Goal: Contribute content: Contribute content

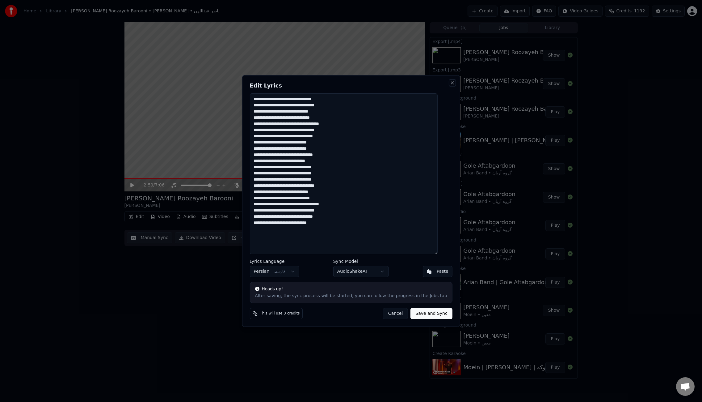
click at [450, 85] on button "Close" at bounding box center [452, 82] width 5 height 5
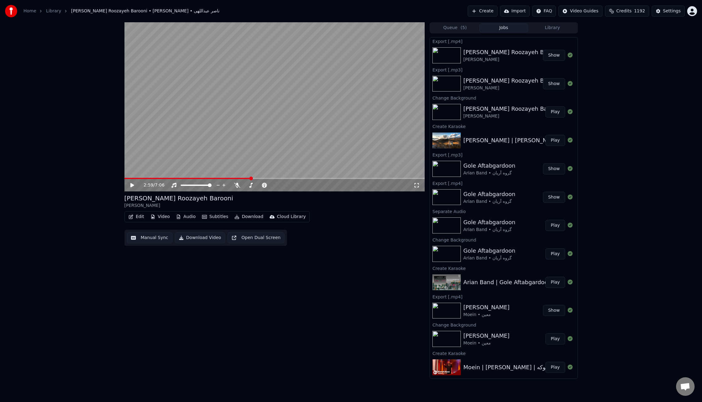
click at [487, 13] on button "Create" at bounding box center [483, 11] width 30 height 11
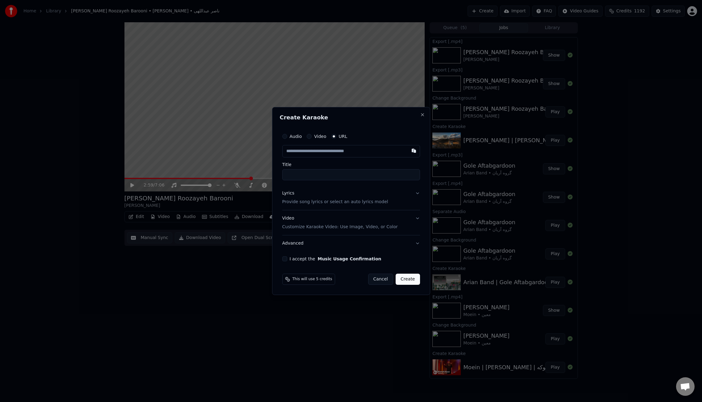
click at [362, 150] on input "text" at bounding box center [351, 151] width 138 height 12
type input "**********"
click at [303, 174] on input "**********" at bounding box center [351, 174] width 138 height 11
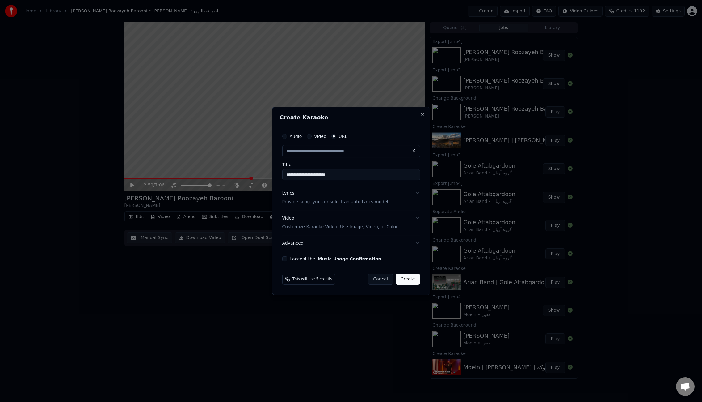
click at [303, 174] on input "**********" at bounding box center [351, 174] width 138 height 11
type input "**********"
click at [345, 176] on input "**********" at bounding box center [351, 174] width 138 height 11
paste input "**********"
click at [359, 175] on input "**********" at bounding box center [351, 174] width 138 height 11
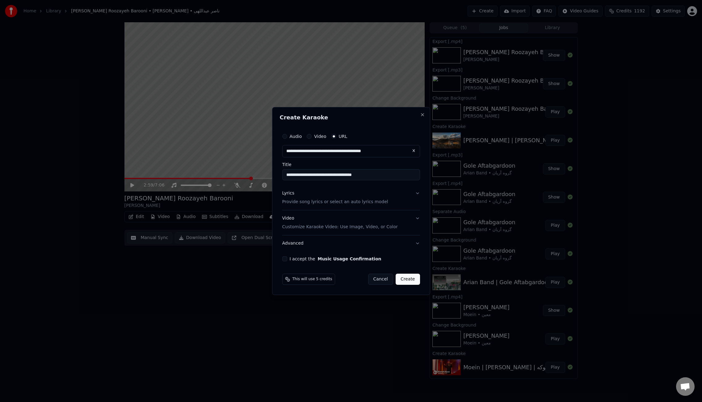
click at [361, 175] on input "**********" at bounding box center [351, 174] width 138 height 11
click at [376, 175] on input "**********" at bounding box center [351, 174] width 138 height 11
paste input "**********"
drag, startPoint x: 389, startPoint y: 173, endPoint x: 363, endPoint y: 174, distance: 25.3
click at [363, 174] on input "**********" at bounding box center [351, 174] width 138 height 11
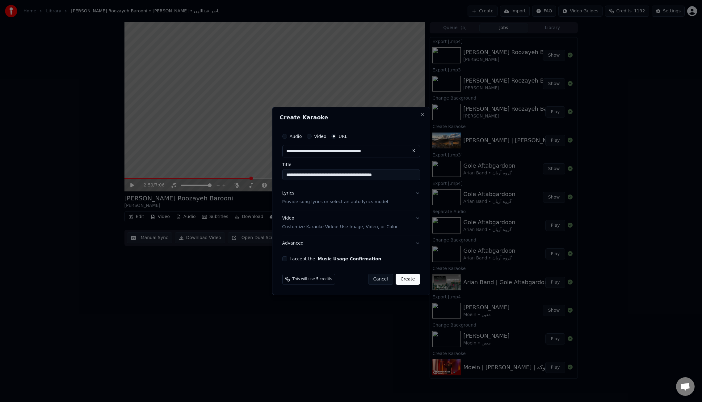
type input "**********"
click at [290, 192] on div "Lyrics" at bounding box center [288, 193] width 12 height 6
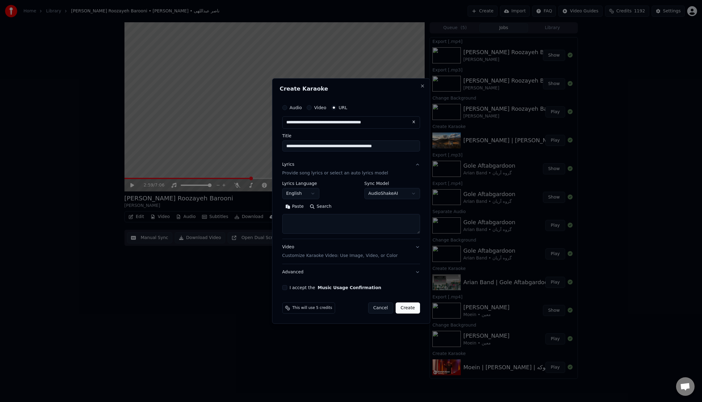
click at [408, 220] on textarea at bounding box center [351, 224] width 138 height 20
paste textarea "**********"
type textarea "**********"
click at [309, 194] on body "Home Library [PERSON_NAME] Roozayeh Barooni • [PERSON_NAME] Create Import FAQ V…" at bounding box center [351, 201] width 702 height 402
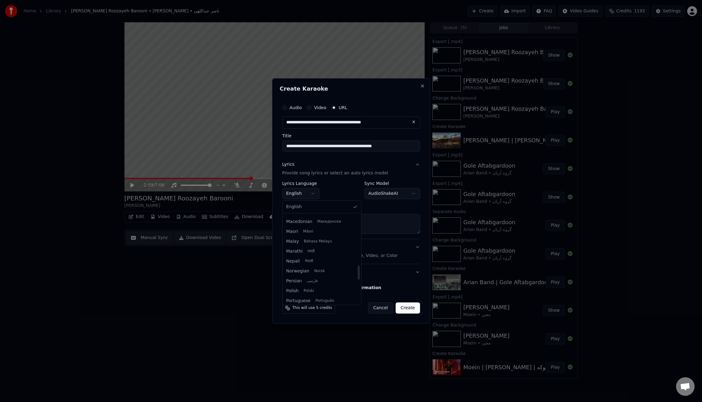
scroll to position [323, 0]
select select "**"
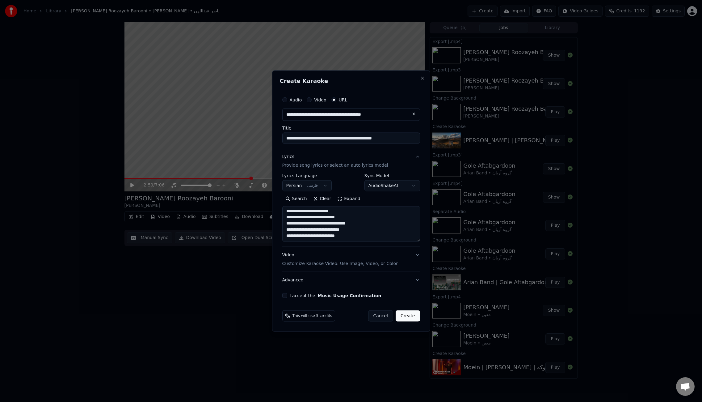
scroll to position [0, 0]
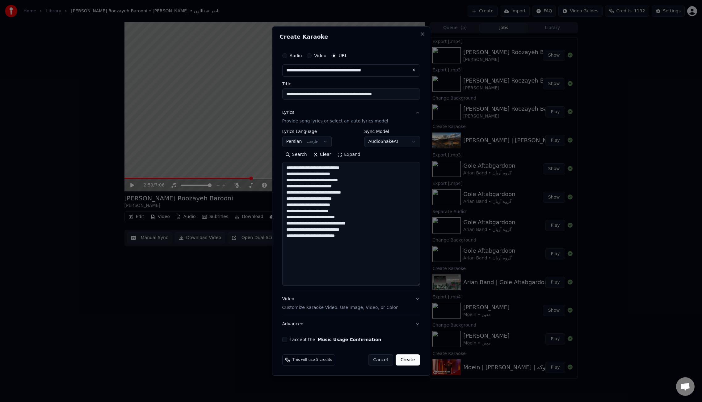
drag, startPoint x: 417, startPoint y: 231, endPoint x: 420, endPoint y: 283, distance: 52.0
click at [420, 283] on div "**********" at bounding box center [351, 195] width 143 height 297
click at [336, 251] on textarea "**********" at bounding box center [351, 224] width 138 height 124
paste textarea "**********"
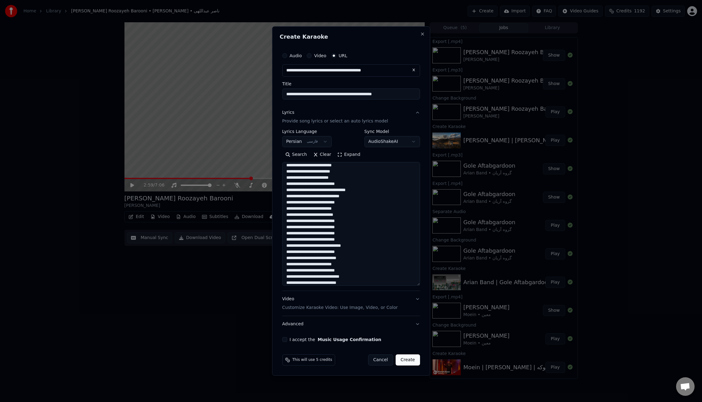
click at [286, 339] on button "I accept the Music Usage Confirmation" at bounding box center [284, 339] width 5 height 5
click at [329, 247] on textarea "**********" at bounding box center [351, 224] width 138 height 124
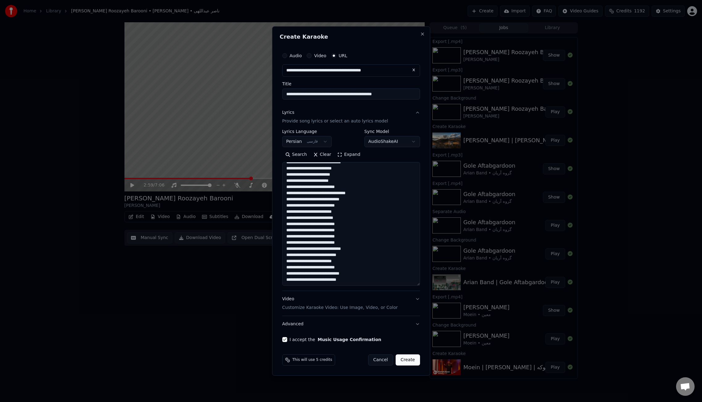
scroll to position [30, 0]
drag, startPoint x: 343, startPoint y: 212, endPoint x: 281, endPoint y: 210, distance: 62.4
click at [281, 210] on div "**********" at bounding box center [351, 195] width 143 height 297
click at [355, 280] on textarea "**********" at bounding box center [351, 224] width 138 height 124
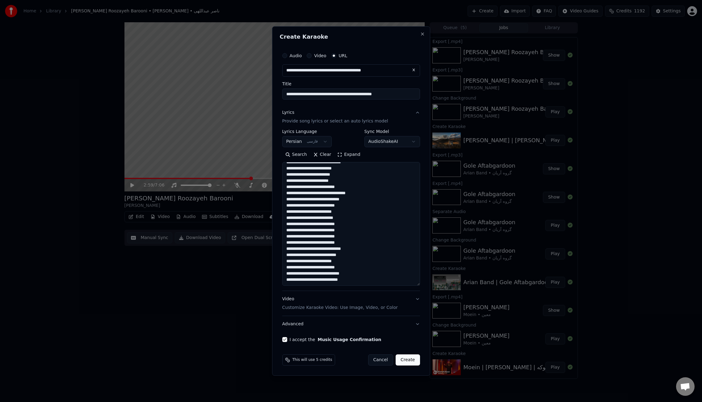
paste textarea "**********"
type textarea "**********"
click at [407, 361] on button "Create" at bounding box center [408, 359] width 24 height 11
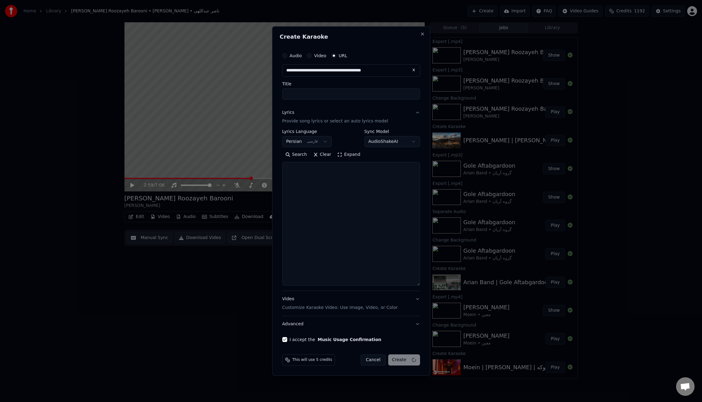
select select
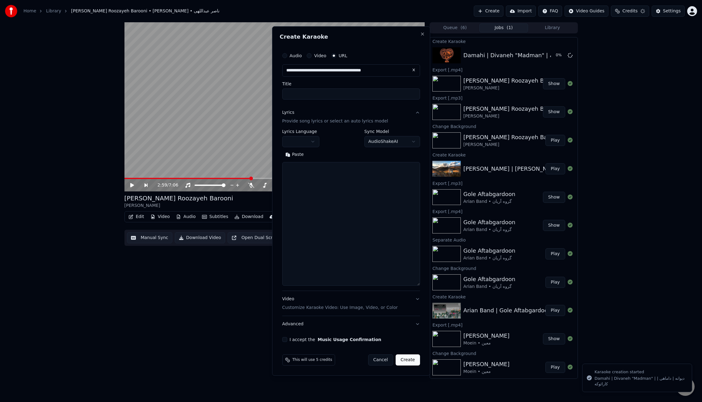
scroll to position [0, 0]
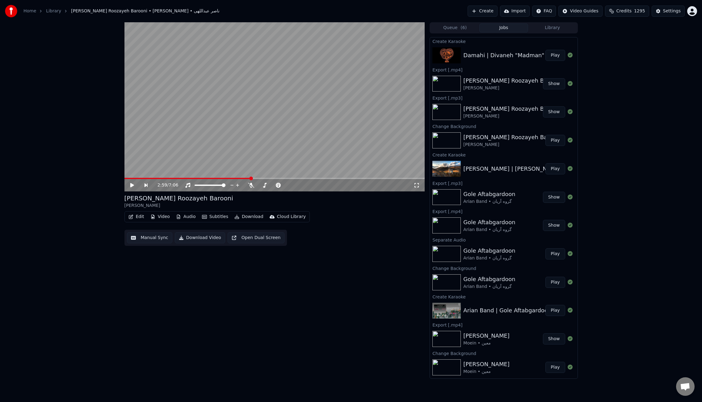
click at [554, 57] on button "Play" at bounding box center [555, 55] width 19 height 11
click at [236, 185] on icon at bounding box center [237, 185] width 6 height 5
click at [132, 178] on span at bounding box center [128, 178] width 7 height 1
click at [274, 126] on video at bounding box center [275, 106] width 301 height 169
click at [158, 218] on button "Video" at bounding box center [160, 216] width 24 height 9
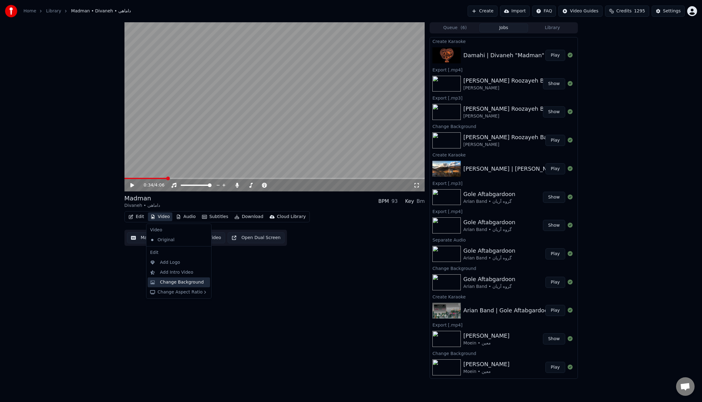
click at [164, 281] on div "Change Background" at bounding box center [182, 282] width 44 height 6
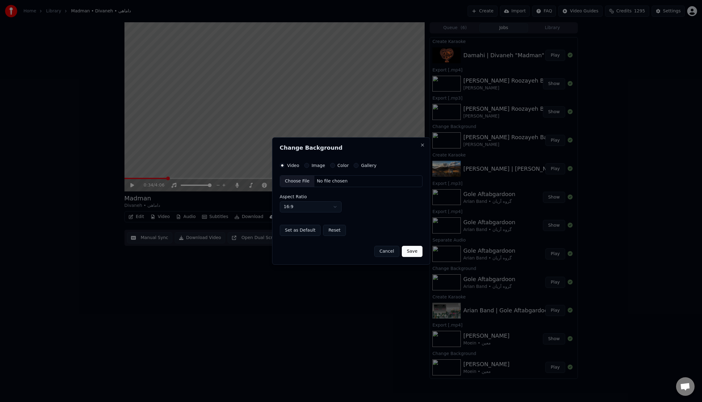
click at [305, 166] on button "Image" at bounding box center [306, 165] width 5 height 5
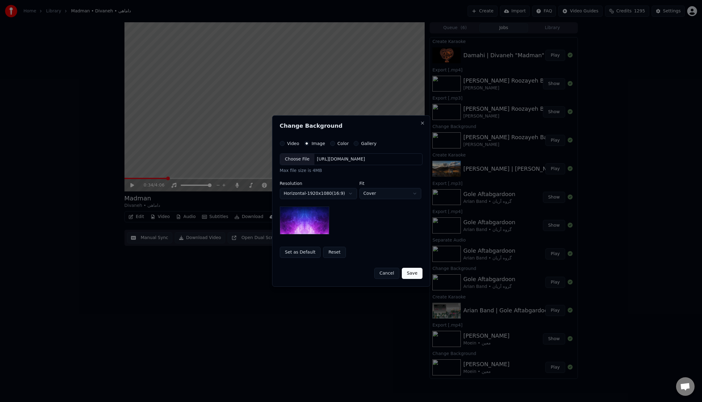
click at [298, 154] on div "Choose File" at bounding box center [297, 159] width 35 height 11
click at [385, 271] on button "Cancel" at bounding box center [386, 273] width 25 height 11
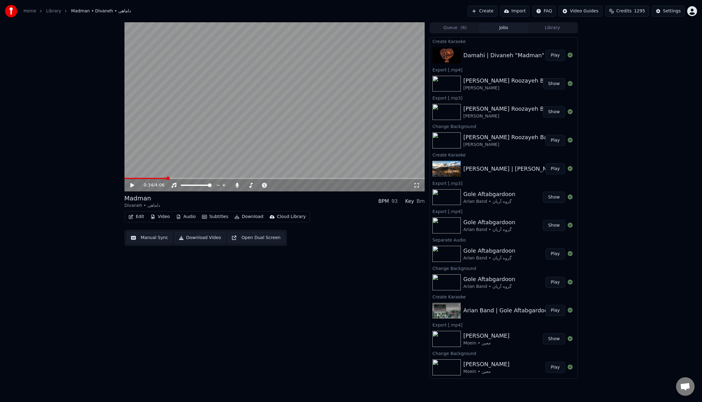
click at [165, 216] on button "Video" at bounding box center [160, 216] width 24 height 9
click at [172, 284] on div "Change Background" at bounding box center [182, 282] width 44 height 6
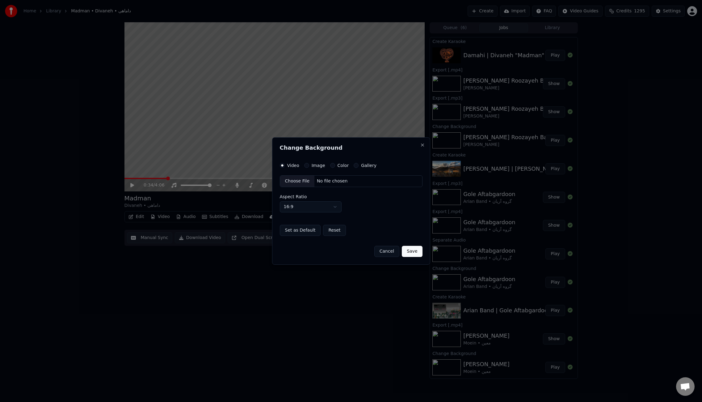
click at [306, 165] on button "Image" at bounding box center [306, 165] width 5 height 5
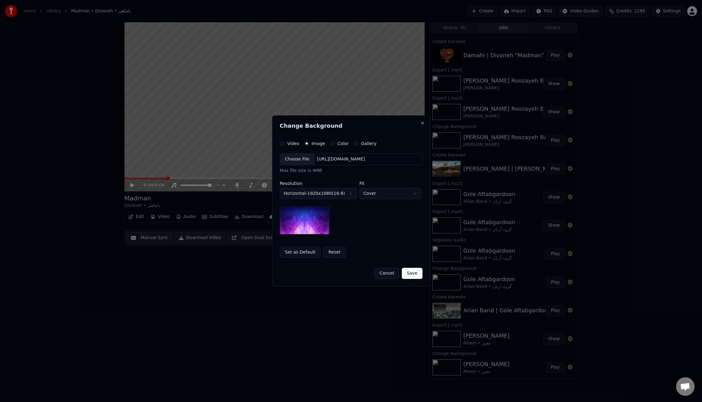
click at [302, 163] on div "Choose File" at bounding box center [297, 159] width 35 height 11
click at [416, 272] on button "Save" at bounding box center [412, 273] width 20 height 11
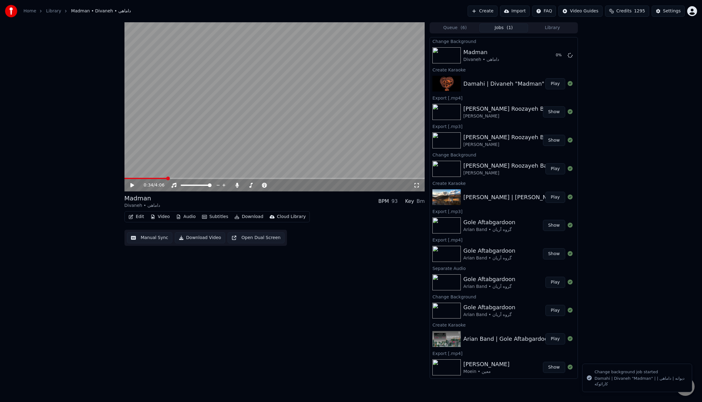
click at [225, 105] on video at bounding box center [275, 106] width 301 height 169
click at [549, 54] on button "Play" at bounding box center [555, 55] width 19 height 11
click at [140, 216] on button "Edit" at bounding box center [136, 216] width 21 height 9
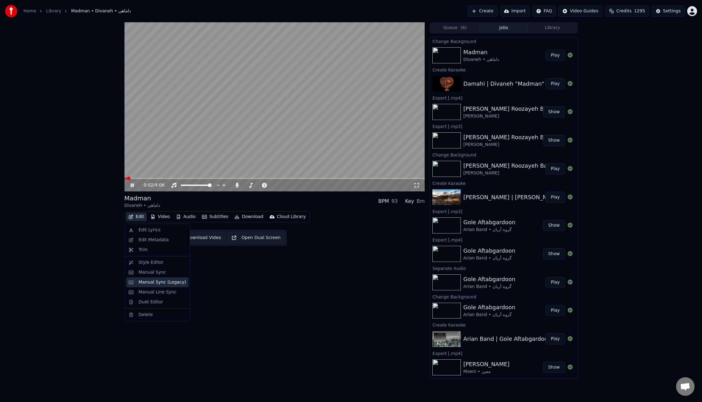
click at [158, 284] on div "Manual Sync (Legacy)" at bounding box center [163, 282] width 48 height 6
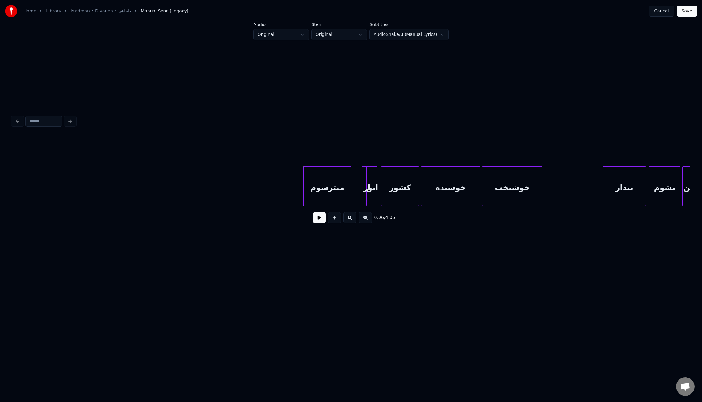
click at [367, 200] on div at bounding box center [368, 186] width 2 height 39
click at [365, 200] on div "از" at bounding box center [367, 188] width 10 height 42
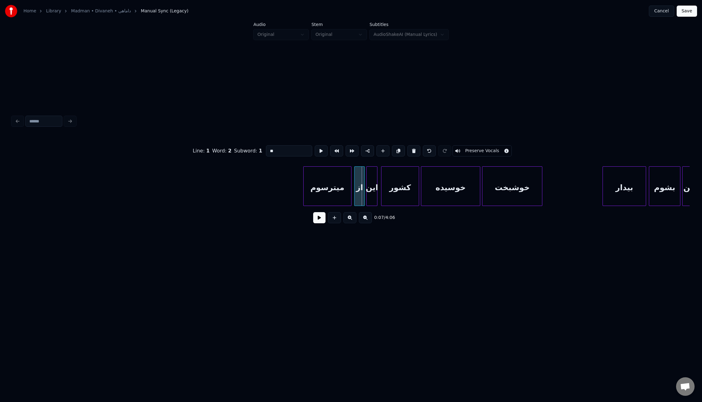
click at [357, 200] on div "از" at bounding box center [360, 188] width 10 height 42
click at [320, 223] on button at bounding box center [319, 217] width 12 height 11
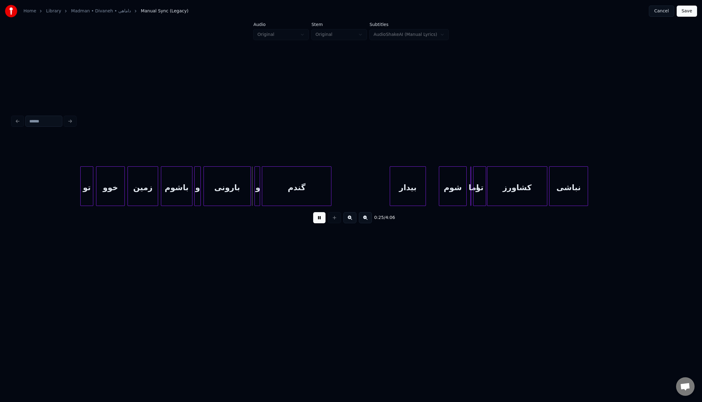
scroll to position [0, 940]
click at [319, 220] on button at bounding box center [319, 217] width 12 height 11
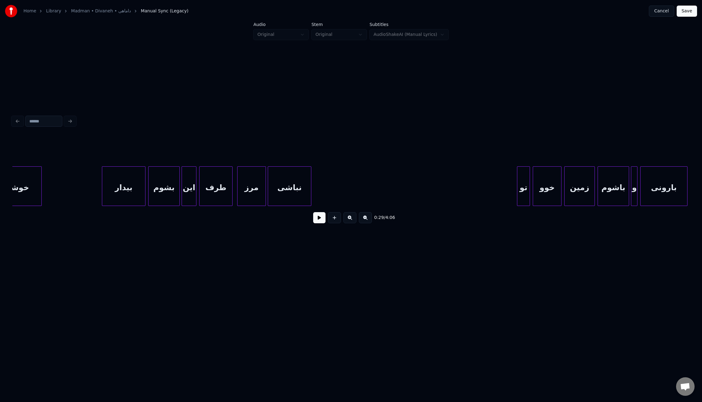
scroll to position [0, 509]
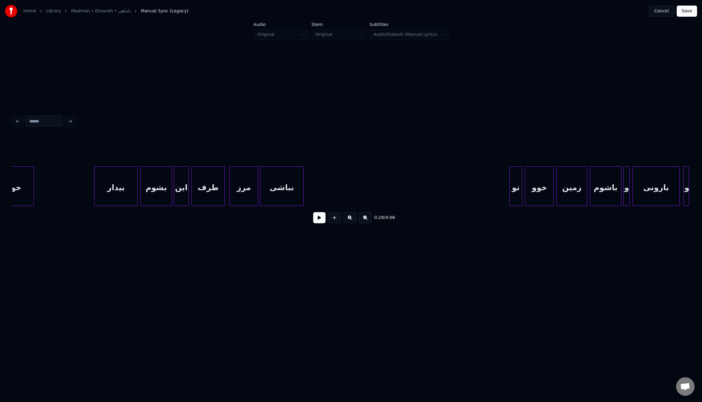
click at [149, 188] on div "بشوم" at bounding box center [156, 188] width 31 height 42
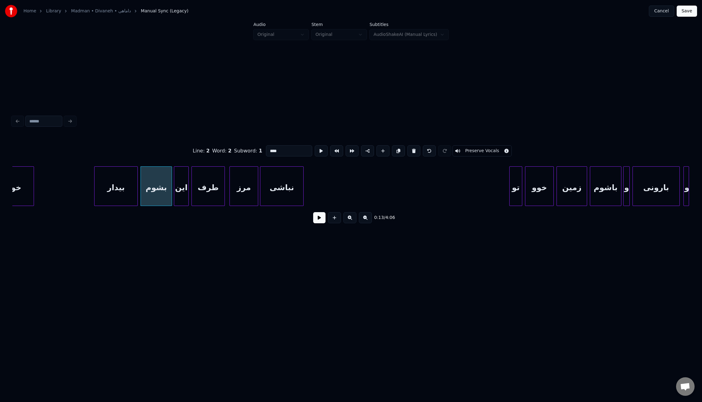
click at [281, 148] on input "****" at bounding box center [289, 150] width 46 height 11
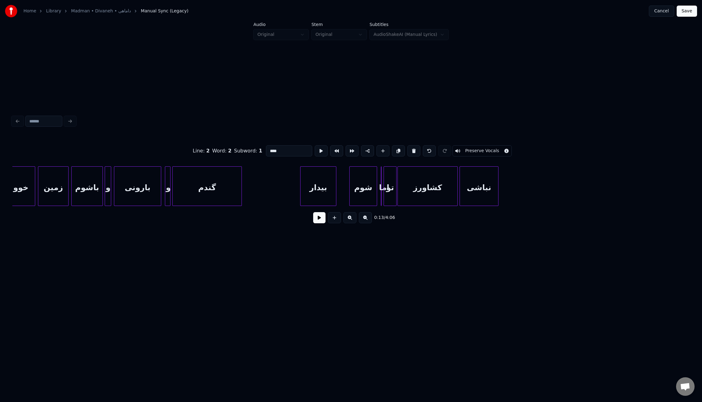
scroll to position [0, 1043]
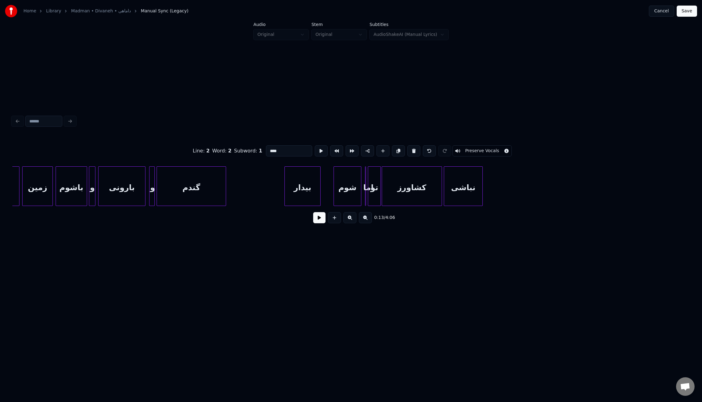
click at [351, 195] on div "شوم" at bounding box center [347, 188] width 27 height 42
click at [285, 149] on input "***" at bounding box center [289, 150] width 46 height 11
paste input "*"
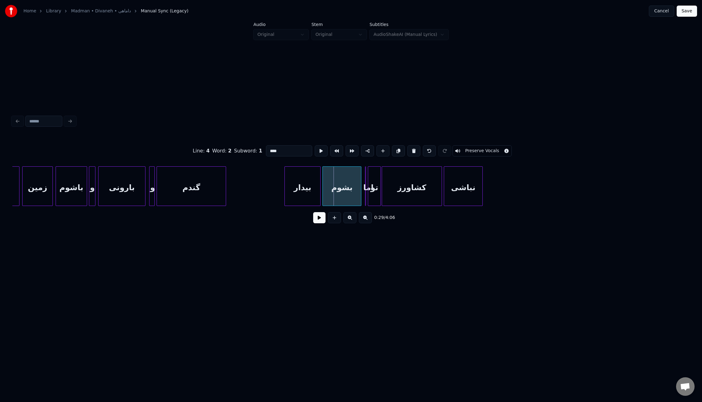
click at [323, 183] on div at bounding box center [324, 186] width 2 height 39
type input "****"
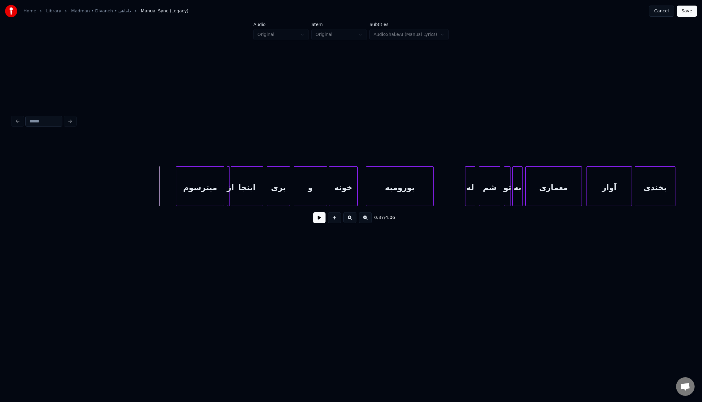
scroll to position [0, 1572]
drag, startPoint x: 320, startPoint y: 222, endPoint x: 314, endPoint y: 222, distance: 5.9
click at [320, 222] on button at bounding box center [319, 217] width 12 height 11
click at [209, 190] on div at bounding box center [209, 186] width 2 height 39
click at [225, 192] on div "از" at bounding box center [226, 186] width 3 height 40
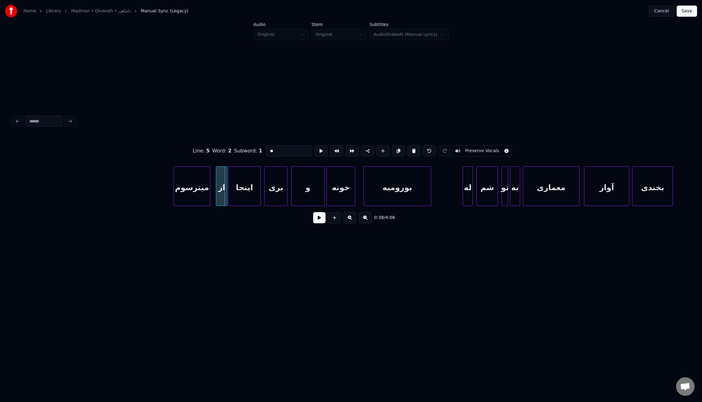
click at [216, 191] on div at bounding box center [217, 186] width 2 height 39
click at [214, 193] on div at bounding box center [214, 186] width 2 height 39
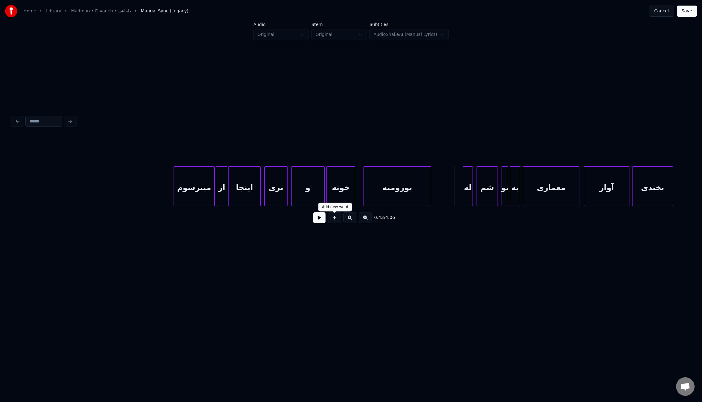
click at [317, 220] on button at bounding box center [319, 217] width 12 height 11
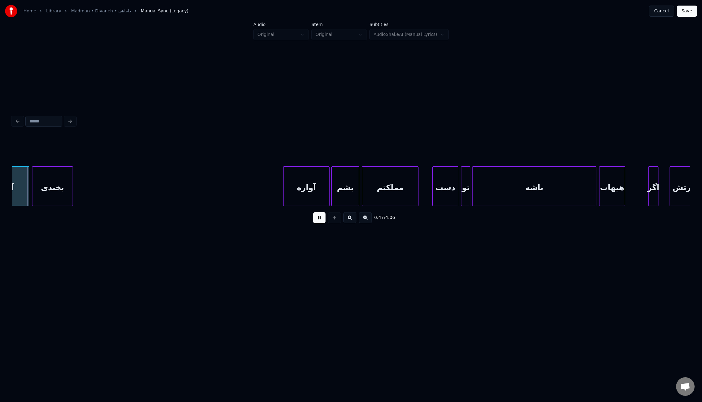
scroll to position [0, 2175]
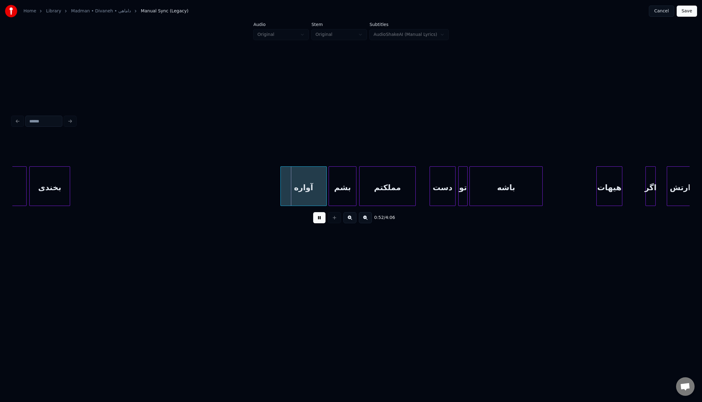
click at [542, 192] on div at bounding box center [542, 186] width 2 height 39
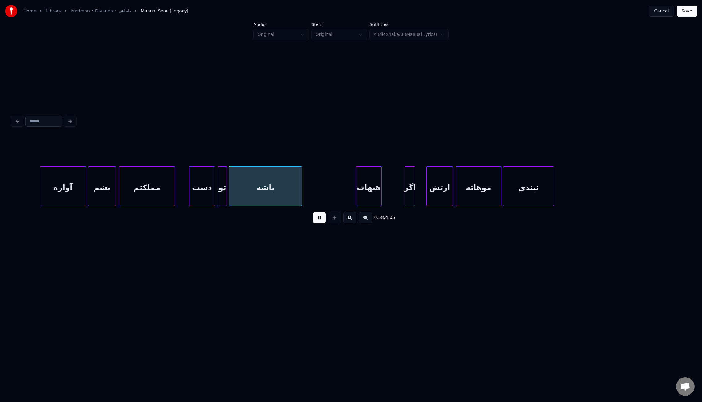
scroll to position [0, 2447]
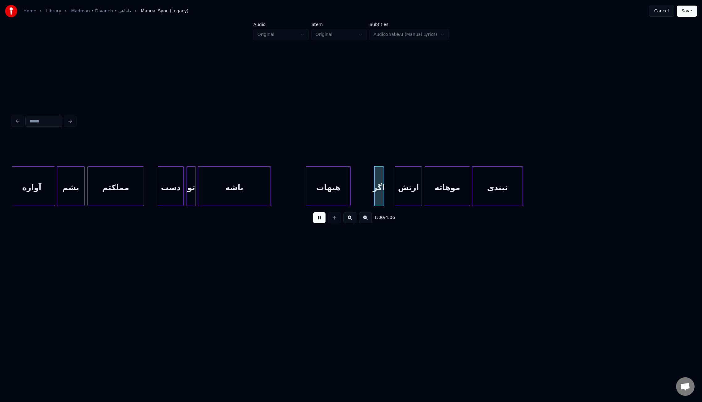
click at [307, 191] on div at bounding box center [307, 186] width 2 height 39
click at [367, 195] on div at bounding box center [368, 186] width 2 height 39
click at [385, 196] on div at bounding box center [386, 186] width 2 height 39
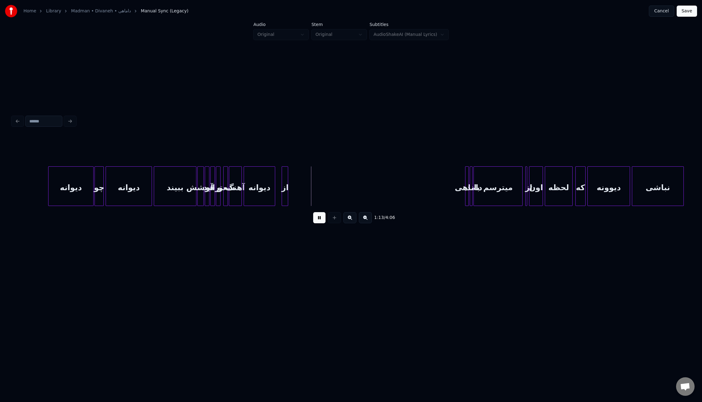
click at [318, 221] on button at bounding box center [319, 217] width 12 height 11
click at [467, 194] on div at bounding box center [468, 186] width 2 height 39
click at [412, 150] on button at bounding box center [415, 150] width 13 height 11
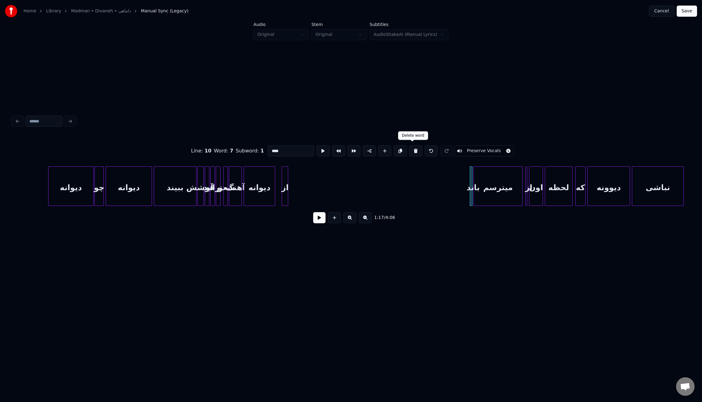
click at [416, 147] on button at bounding box center [415, 150] width 13 height 11
click at [284, 187] on div at bounding box center [283, 186] width 2 height 39
drag, startPoint x: 411, startPoint y: 149, endPoint x: 354, endPoint y: 163, distance: 58.7
click at [411, 149] on button at bounding box center [415, 150] width 13 height 11
click at [267, 188] on div "دیوانه" at bounding box center [259, 188] width 31 height 42
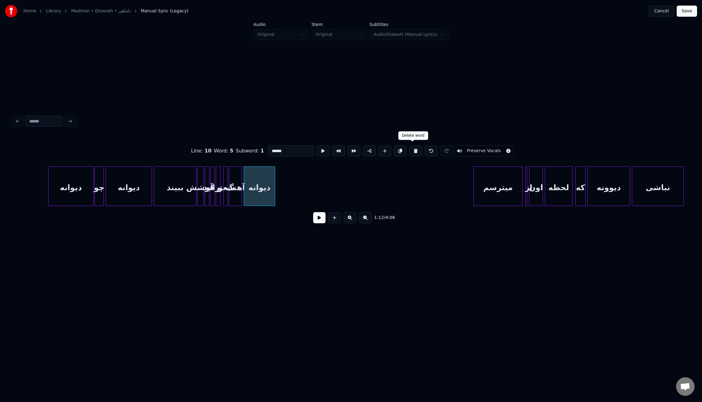
click at [412, 149] on button at bounding box center [415, 150] width 13 height 11
click at [236, 193] on div "آهنگ" at bounding box center [235, 188] width 12 height 42
click at [415, 147] on button at bounding box center [415, 150] width 13 height 11
click at [413, 149] on button at bounding box center [415, 150] width 13 height 11
click at [414, 149] on button at bounding box center [415, 150] width 13 height 11
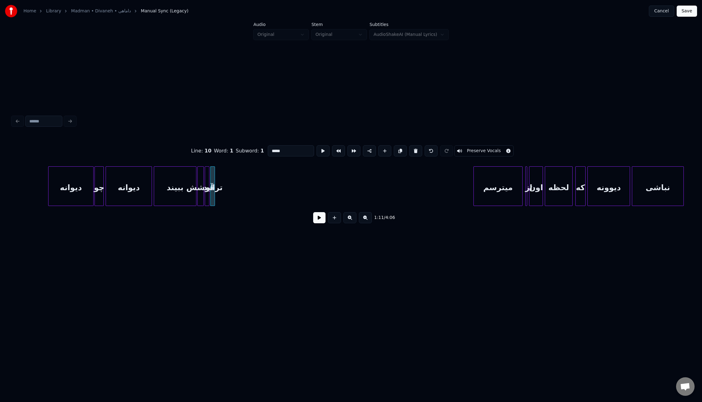
click at [414, 149] on button at bounding box center [415, 150] width 13 height 11
type input "***"
click at [246, 197] on div at bounding box center [246, 186] width 2 height 39
click at [240, 200] on div "آید" at bounding box center [247, 188] width 42 height 42
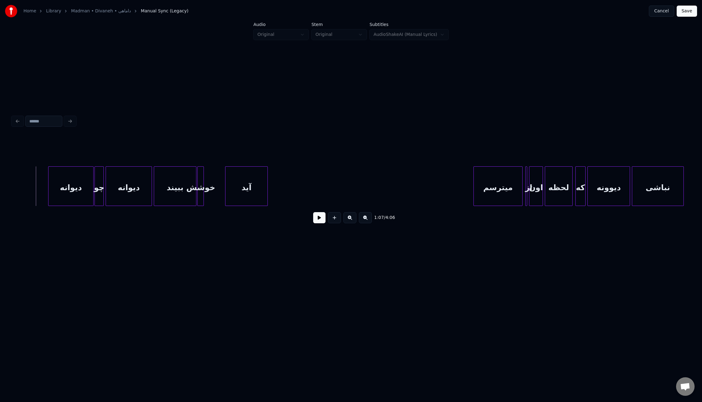
click at [324, 220] on button at bounding box center [319, 217] width 12 height 11
click at [224, 195] on div at bounding box center [224, 186] width 2 height 39
click at [290, 194] on div at bounding box center [290, 186] width 2 height 39
click at [466, 187] on div at bounding box center [467, 186] width 2 height 39
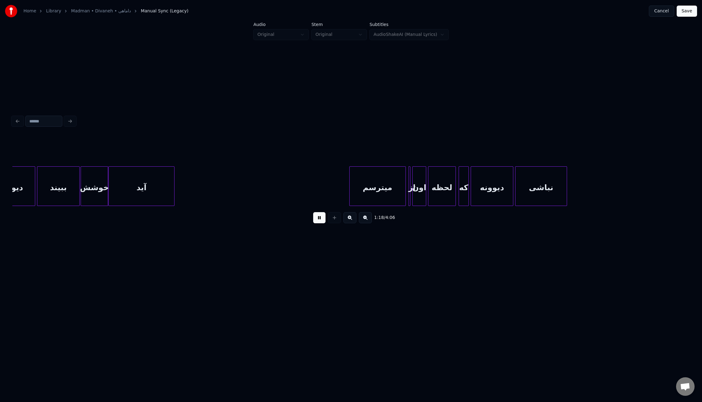
scroll to position [0, 3283]
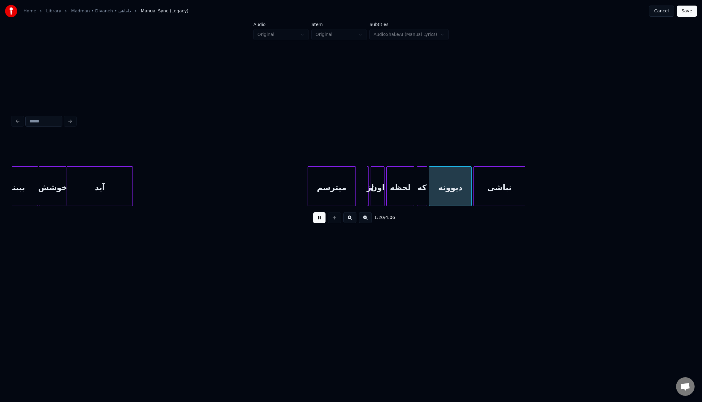
click at [354, 193] on div at bounding box center [355, 186] width 2 height 39
click at [361, 197] on div "از" at bounding box center [363, 188] width 9 height 42
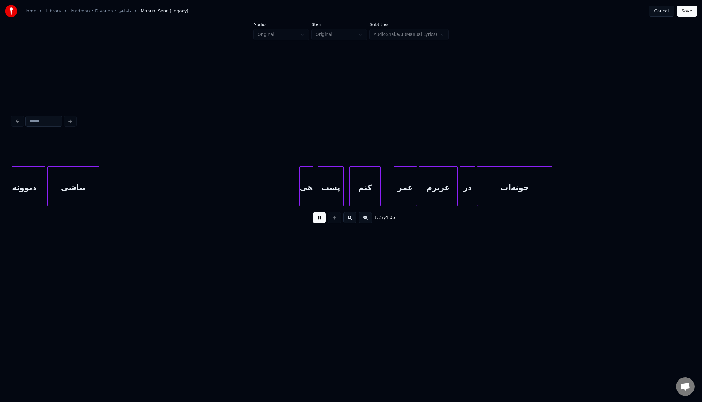
scroll to position [0, 3748]
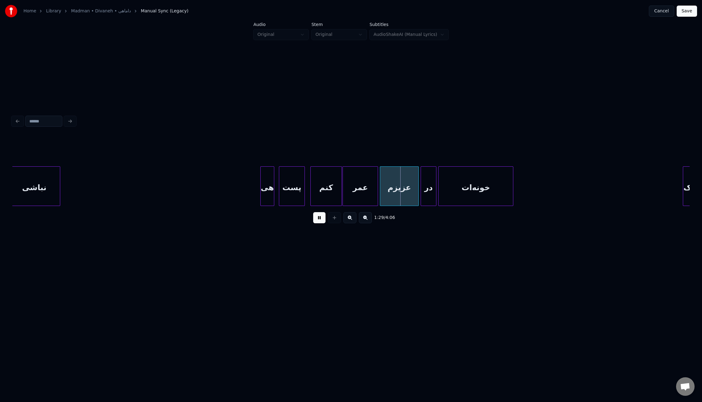
click at [343, 191] on div at bounding box center [344, 186] width 2 height 39
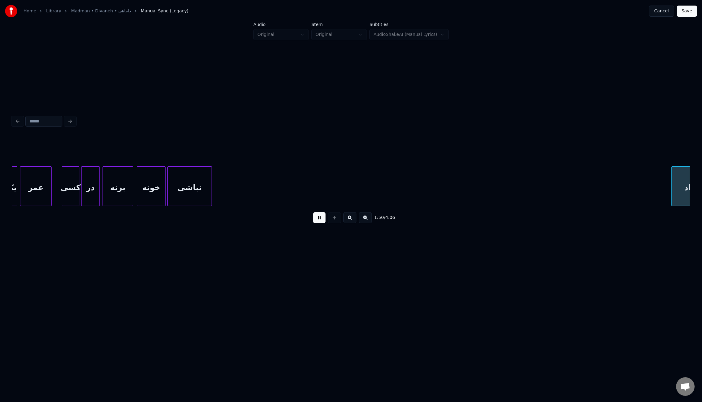
scroll to position [0, 5104]
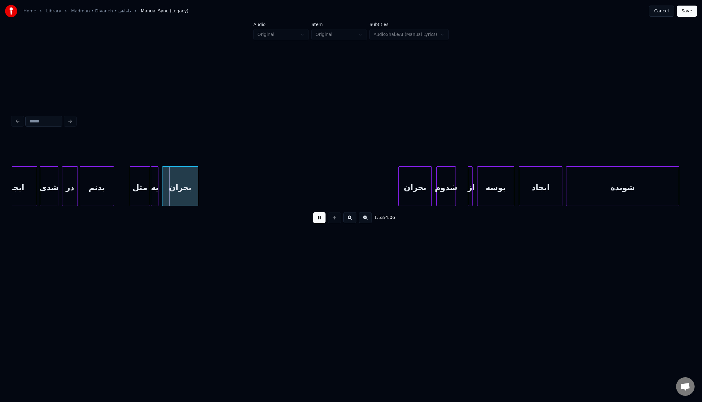
click at [321, 222] on button at bounding box center [319, 217] width 12 height 11
click at [71, 183] on div "در" at bounding box center [69, 188] width 15 height 42
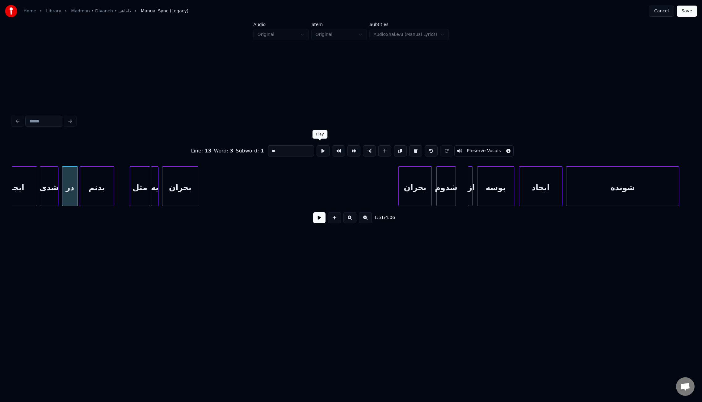
click at [293, 150] on input "**" at bounding box center [291, 150] width 46 height 11
click at [294, 150] on input "**" at bounding box center [291, 150] width 46 height 11
type input "*"
click at [107, 174] on div "بدنم" at bounding box center [97, 188] width 34 height 42
click at [269, 147] on input "****" at bounding box center [291, 150] width 46 height 11
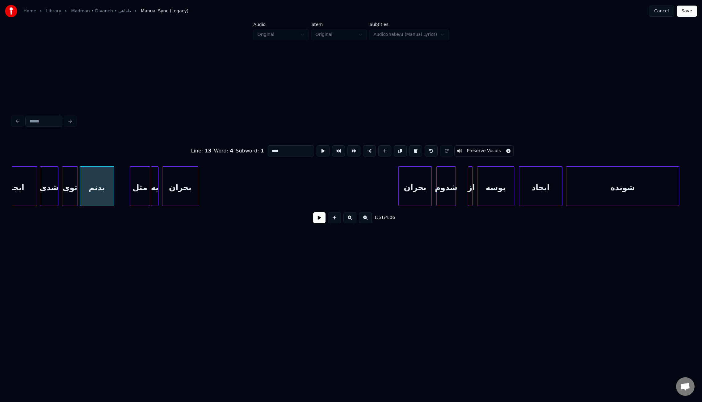
click at [269, 147] on input "****" at bounding box center [291, 150] width 46 height 11
type input "***"
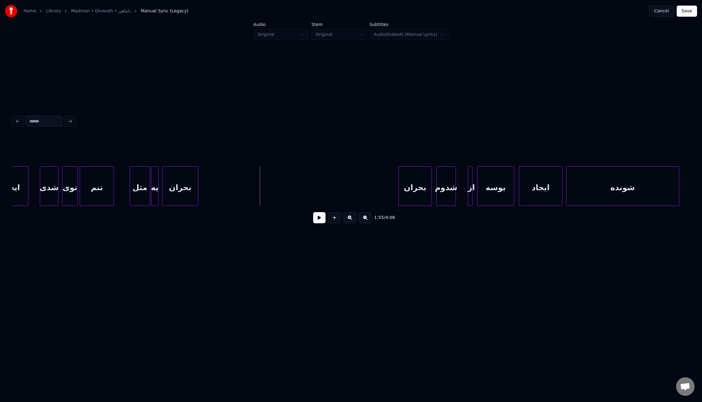
click at [27, 185] on div at bounding box center [27, 186] width 2 height 39
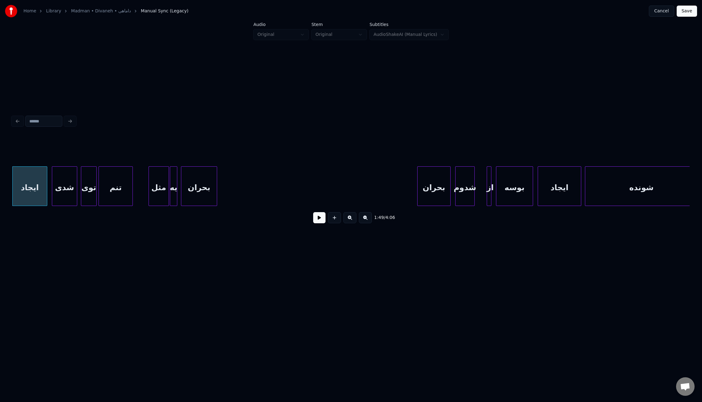
click at [53, 185] on div at bounding box center [53, 186] width 2 height 39
click at [319, 221] on button at bounding box center [319, 217] width 12 height 11
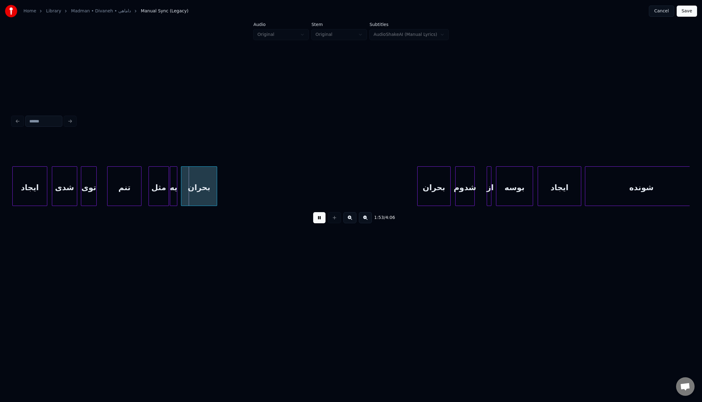
click at [119, 195] on div "تنم" at bounding box center [125, 188] width 34 height 42
click at [134, 191] on div at bounding box center [133, 186] width 2 height 39
click at [102, 191] on div at bounding box center [102, 186] width 2 height 39
click at [250, 195] on div at bounding box center [251, 186] width 2 height 39
click at [475, 193] on div at bounding box center [476, 186] width 2 height 39
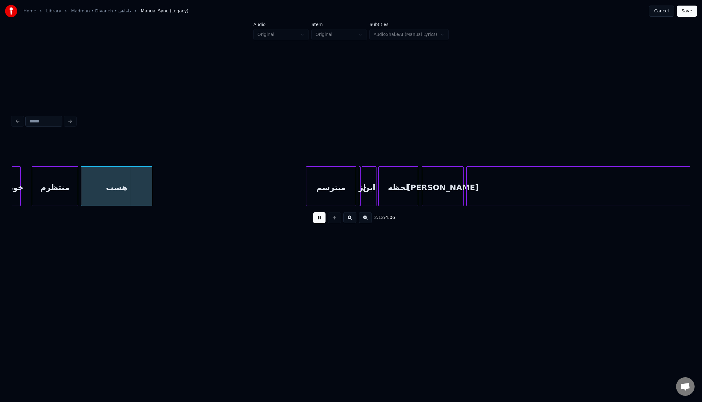
scroll to position [0, 6064]
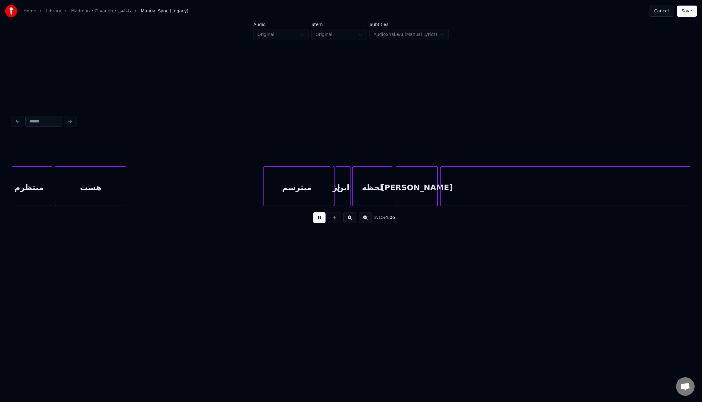
click at [264, 184] on div at bounding box center [265, 186] width 2 height 39
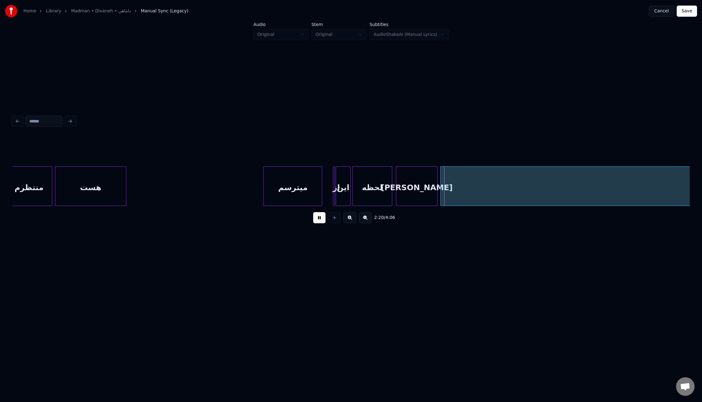
click at [322, 196] on div at bounding box center [321, 186] width 2 height 39
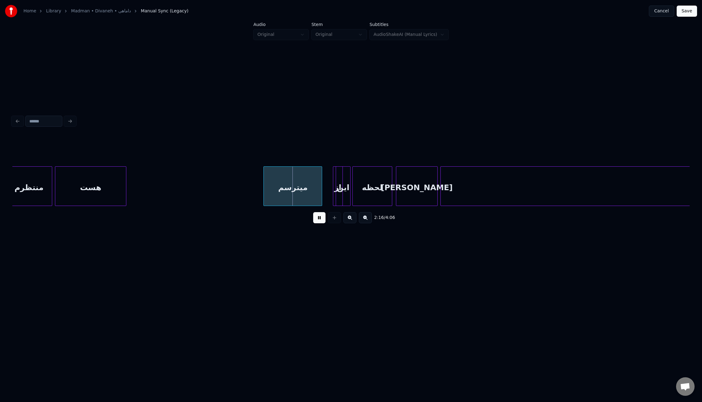
click at [343, 198] on div at bounding box center [342, 186] width 2 height 39
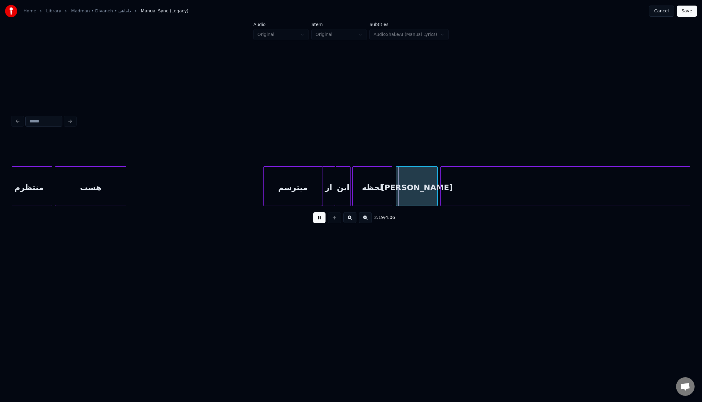
click at [324, 197] on div "از" at bounding box center [329, 188] width 13 height 42
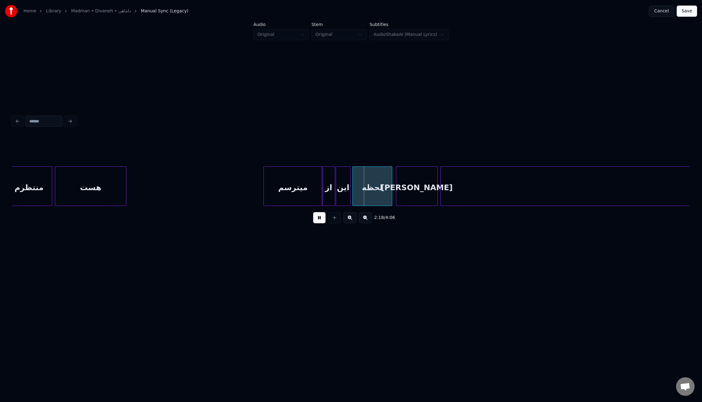
click at [342, 195] on div "این" at bounding box center [343, 188] width 14 height 42
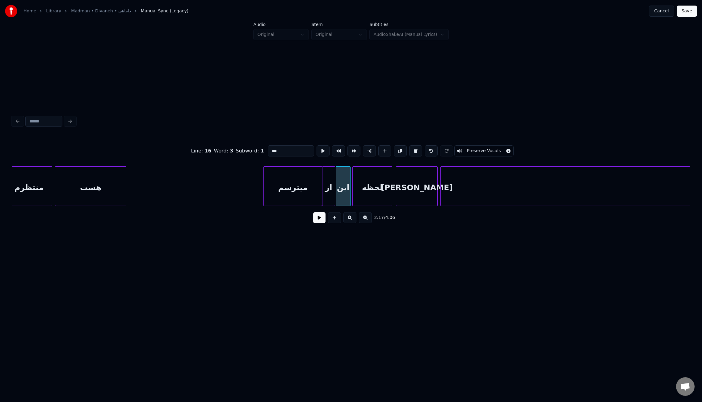
click at [272, 150] on input "***" at bounding box center [291, 150] width 46 height 11
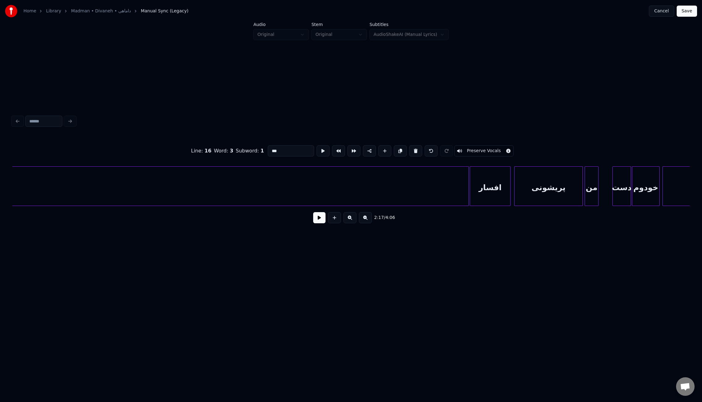
scroll to position [0, 7115]
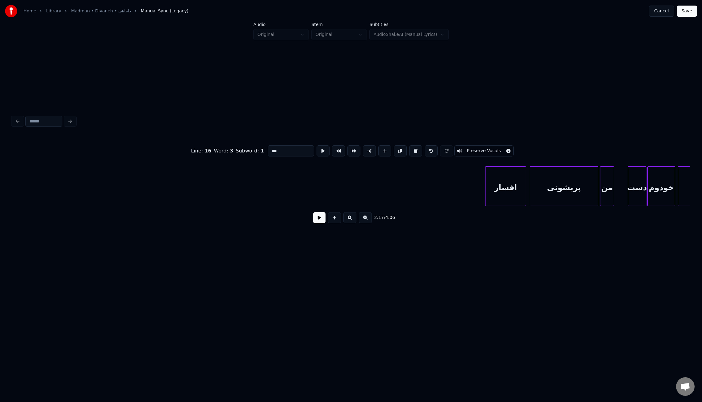
click at [0, 198] on div "Home Library Madman • Divaneh • داماهی Manual Sync (Legacy) Cancel Save Audio O…" at bounding box center [351, 145] width 702 height 291
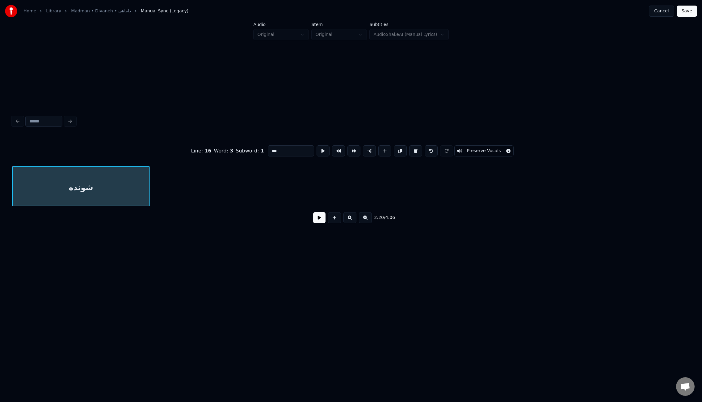
click at [150, 194] on div at bounding box center [149, 186] width 2 height 39
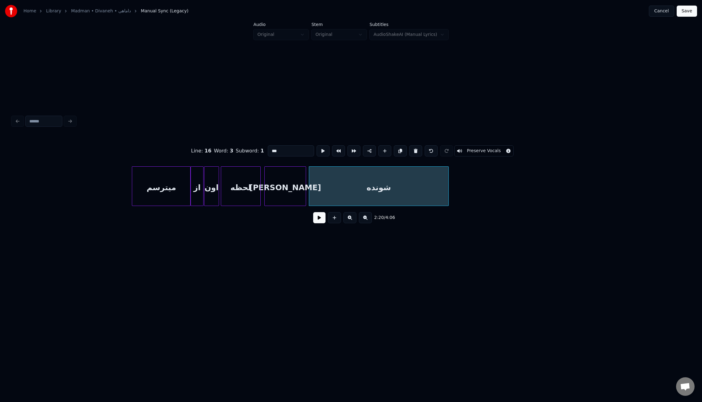
scroll to position [0, 6198]
type input "***"
click at [323, 222] on button at bounding box center [319, 217] width 12 height 11
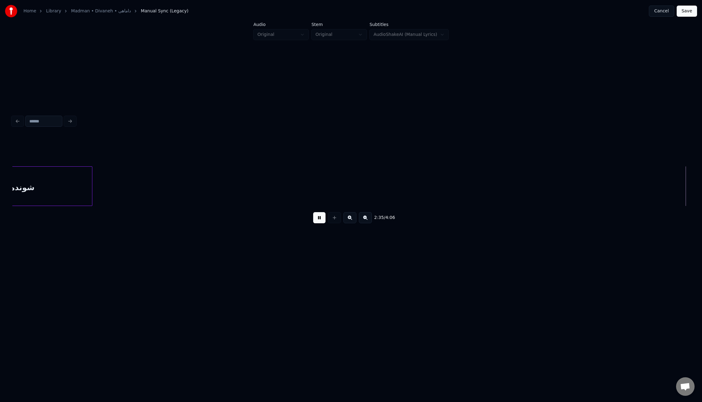
scroll to position [0, 7230]
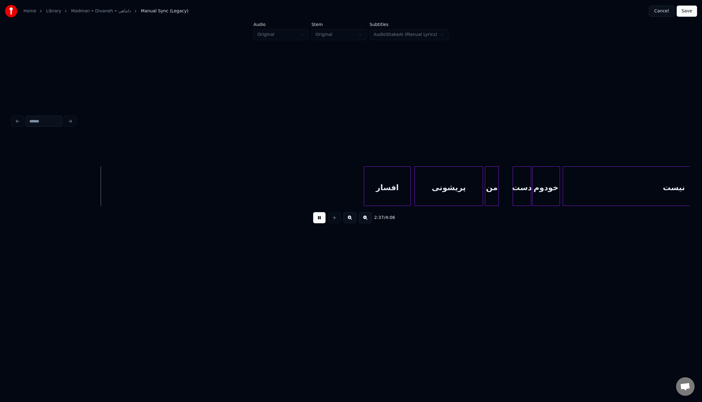
click at [365, 179] on div at bounding box center [365, 186] width 2 height 39
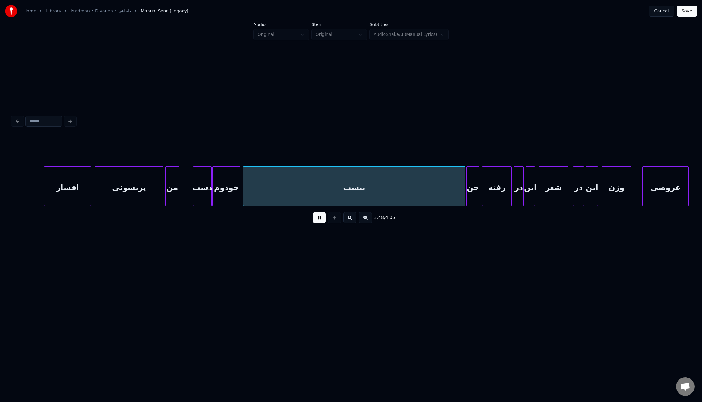
scroll to position [0, 7576]
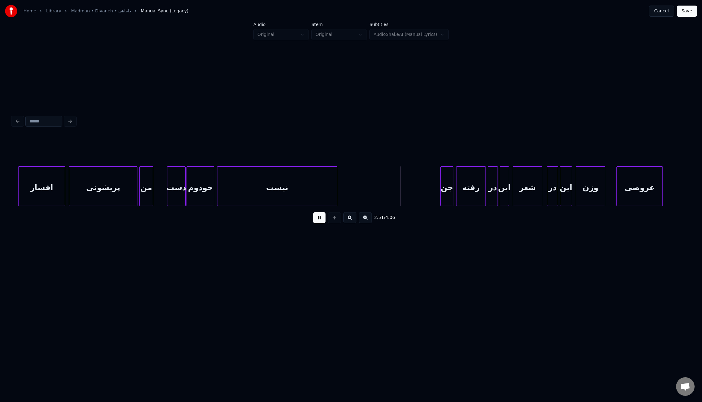
click at [336, 196] on div at bounding box center [336, 186] width 2 height 39
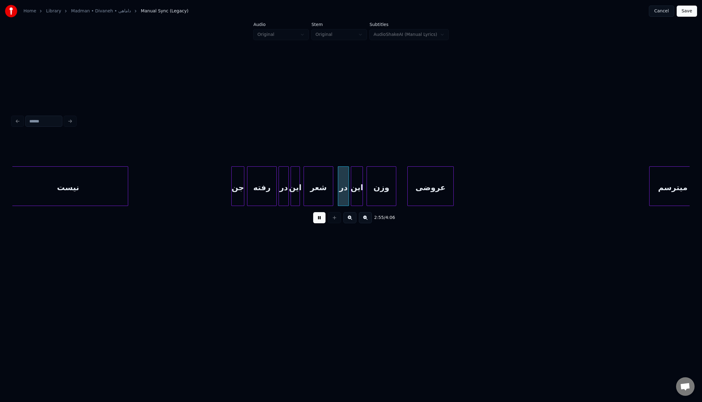
scroll to position [0, 7803]
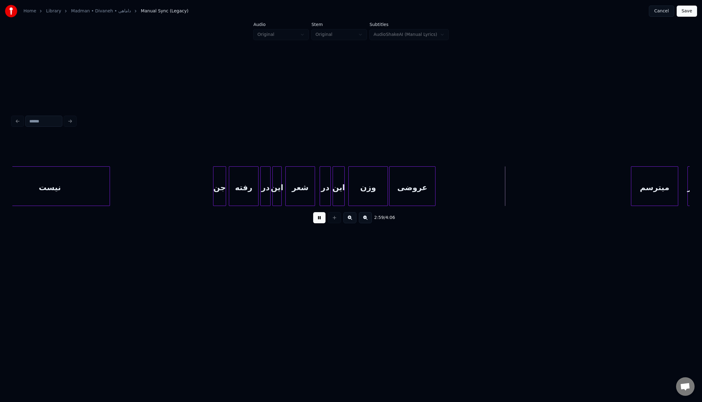
click at [388, 189] on div at bounding box center [387, 186] width 2 height 39
click at [491, 191] on div at bounding box center [492, 186] width 2 height 39
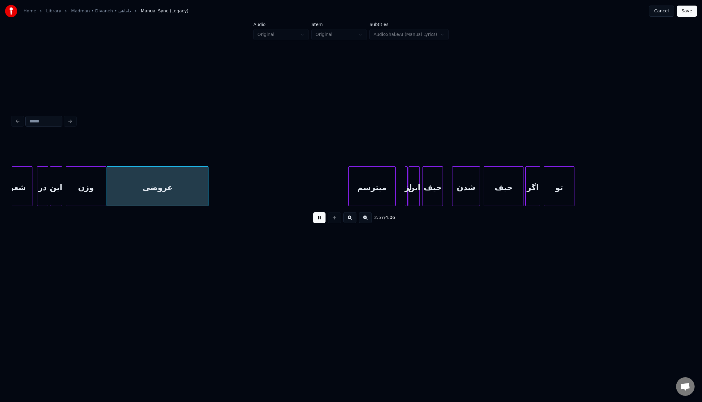
scroll to position [0, 8109]
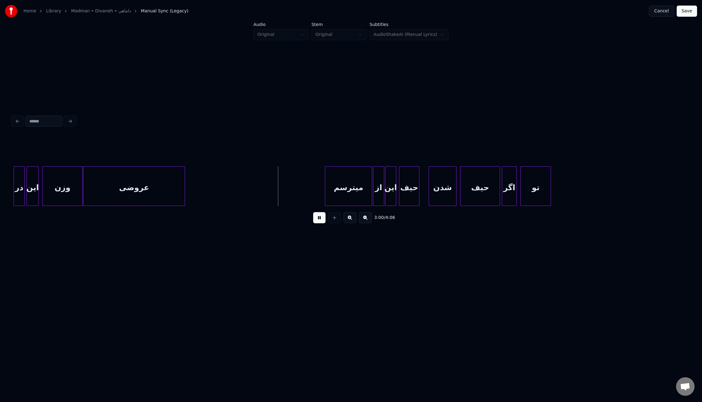
click at [374, 194] on div at bounding box center [375, 186] width 2 height 39
drag, startPoint x: 515, startPoint y: 209, endPoint x: 521, endPoint y: 208, distance: 6.8
click at [521, 208] on div "3:05 / 4:06" at bounding box center [350, 217] width 677 height 23
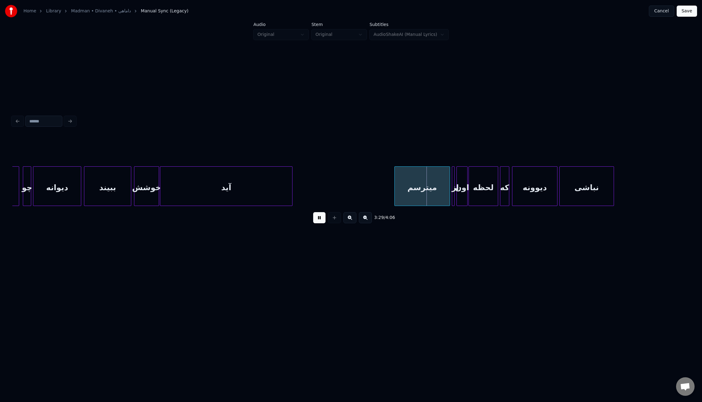
scroll to position [0, 9340]
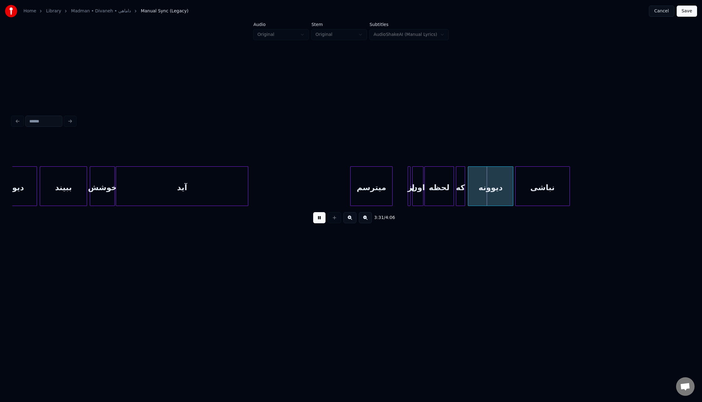
click at [392, 190] on div at bounding box center [391, 186] width 2 height 39
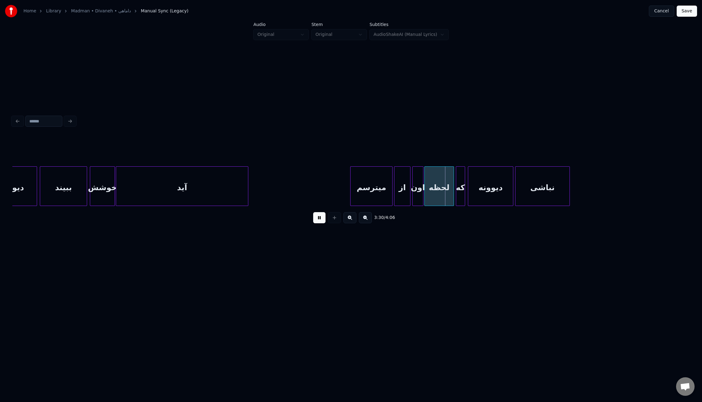
click at [395, 192] on div at bounding box center [396, 186] width 2 height 39
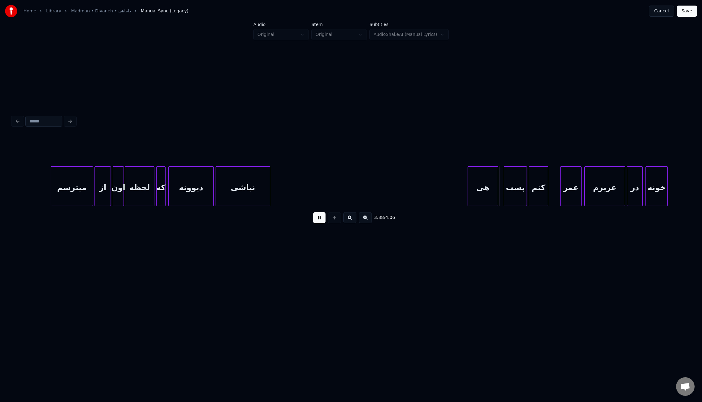
scroll to position [0, 9744]
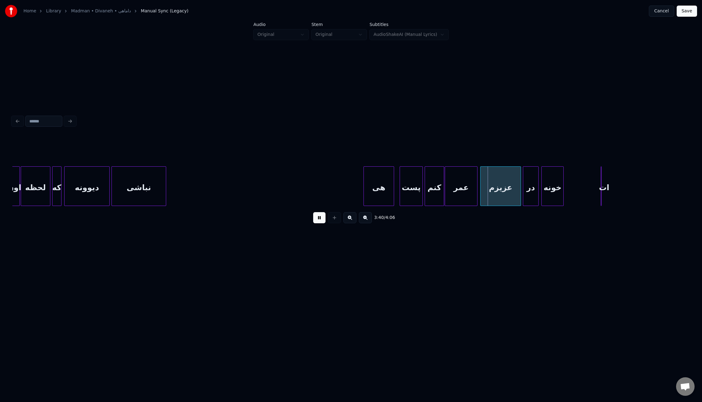
click at [445, 186] on div at bounding box center [446, 186] width 2 height 39
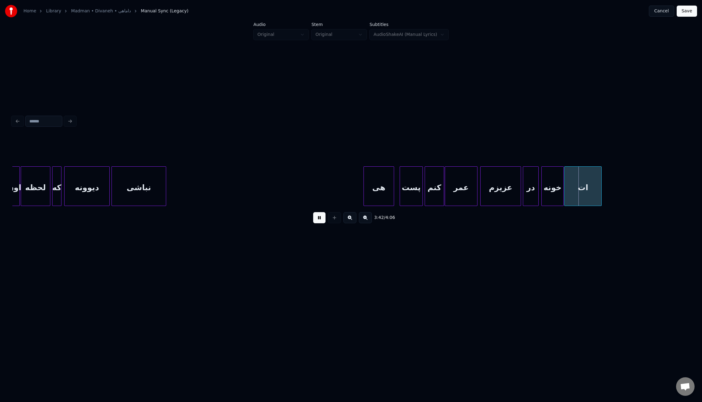
click at [576, 194] on div "ات" at bounding box center [582, 186] width 37 height 40
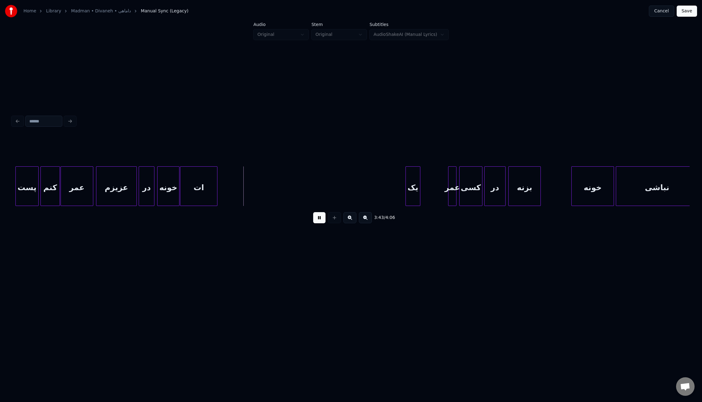
scroll to position [0, 10190]
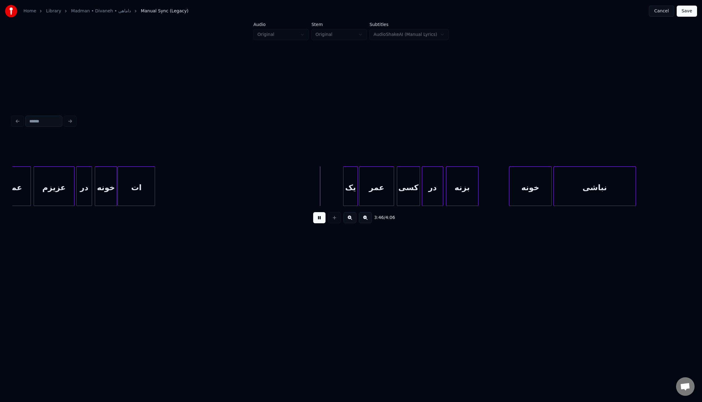
click at [360, 193] on div at bounding box center [361, 186] width 2 height 39
drag, startPoint x: 315, startPoint y: 219, endPoint x: 322, endPoint y: 217, distance: 7.6
click at [315, 219] on button at bounding box center [319, 217] width 12 height 11
click at [689, 11] on button "Save" at bounding box center [687, 11] width 20 height 11
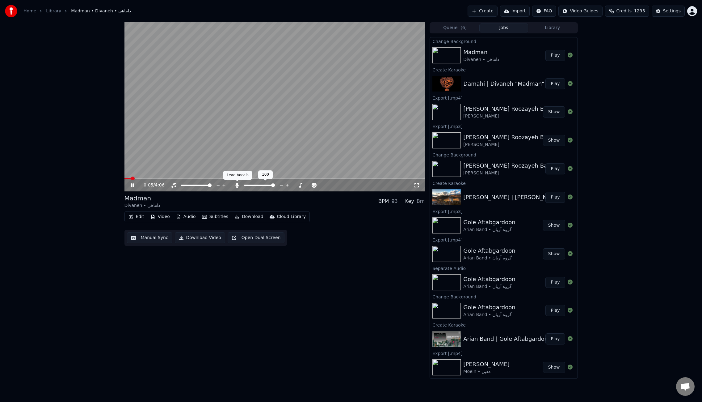
click at [238, 185] on icon at bounding box center [237, 185] width 3 height 5
click at [238, 184] on icon at bounding box center [237, 185] width 6 height 5
click at [132, 176] on span at bounding box center [134, 178] width 4 height 4
click at [238, 184] on icon at bounding box center [237, 185] width 3 height 5
click at [253, 178] on span at bounding box center [275, 178] width 301 height 1
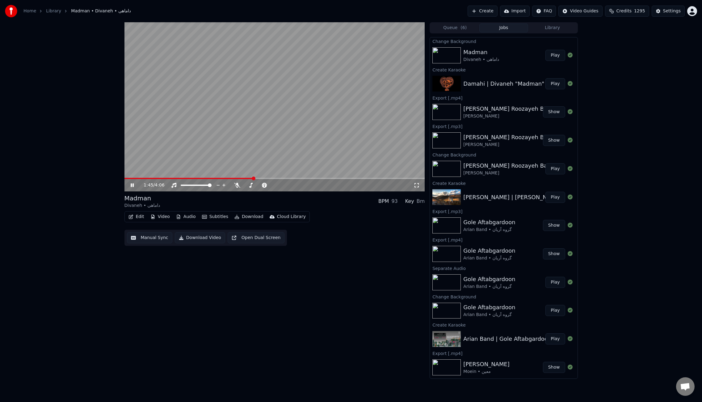
click at [273, 178] on span at bounding box center [275, 178] width 301 height 1
click at [237, 185] on icon at bounding box center [237, 185] width 6 height 5
click at [299, 179] on span at bounding box center [275, 178] width 301 height 1
click at [321, 178] on span at bounding box center [275, 178] width 301 height 1
click at [297, 119] on video at bounding box center [275, 106] width 301 height 169
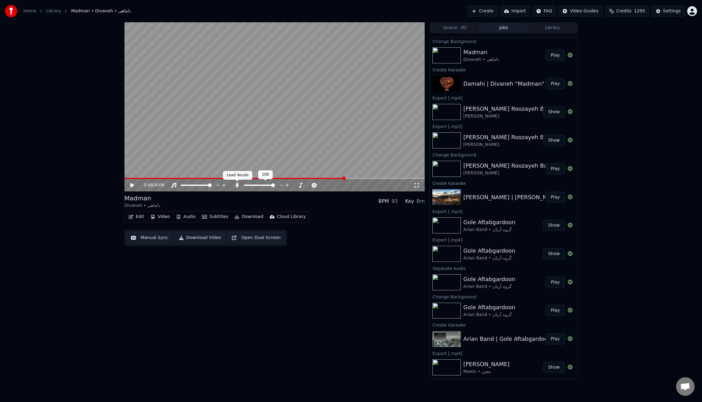
click at [240, 183] on icon at bounding box center [237, 185] width 6 height 5
click at [248, 216] on button "Download" at bounding box center [249, 216] width 34 height 9
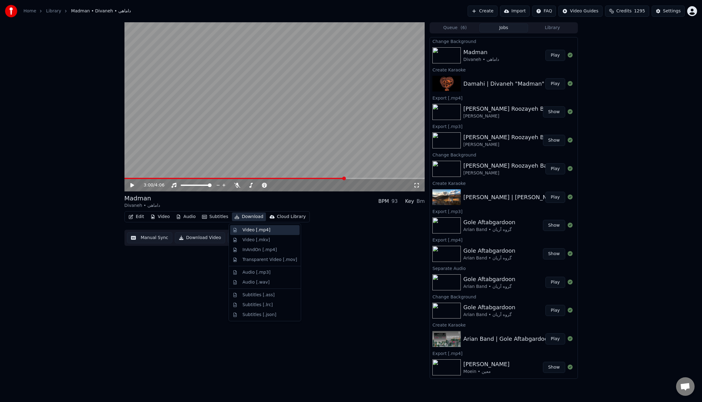
click at [251, 230] on div "Video [.mp4]" at bounding box center [257, 230] width 28 height 6
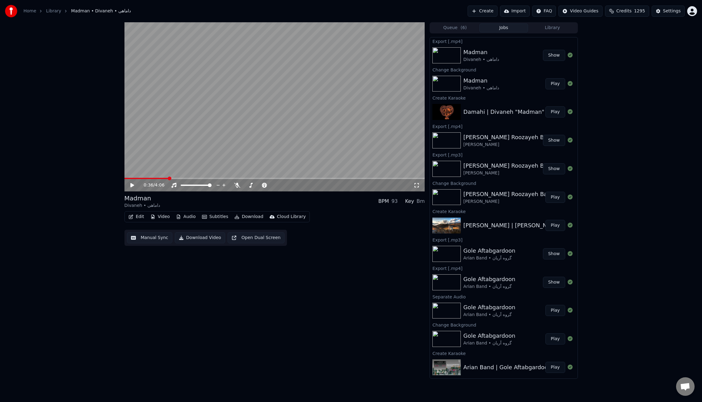
click at [168, 178] on span at bounding box center [147, 178] width 44 height 1
click at [133, 186] on icon at bounding box center [136, 185] width 15 height 5
click at [160, 177] on video at bounding box center [275, 106] width 301 height 169
click at [237, 185] on icon at bounding box center [237, 185] width 6 height 5
click at [132, 184] on icon at bounding box center [132, 185] width 4 height 4
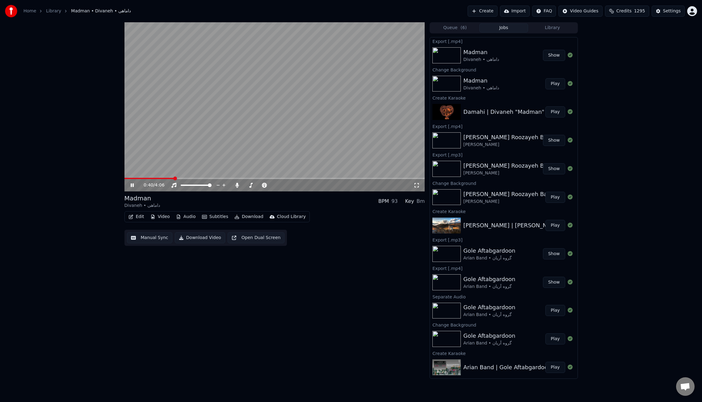
click at [159, 178] on span at bounding box center [149, 178] width 49 height 1
click at [133, 186] on icon at bounding box center [132, 185] width 3 height 4
click at [143, 217] on button "Edit" at bounding box center [136, 216] width 21 height 9
click at [153, 283] on div "Manual Sync (Legacy)" at bounding box center [163, 282] width 48 height 6
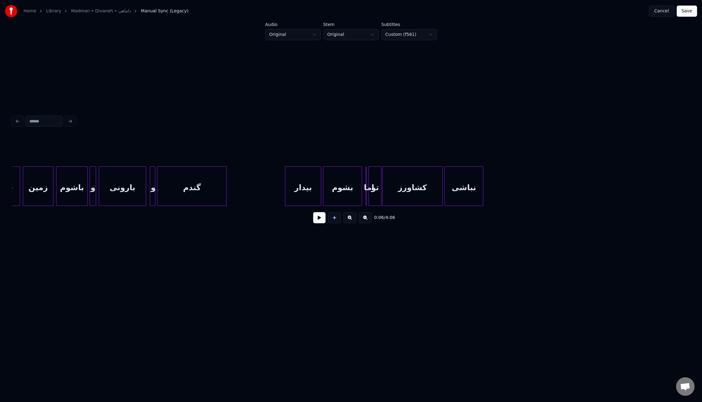
scroll to position [0, 1068]
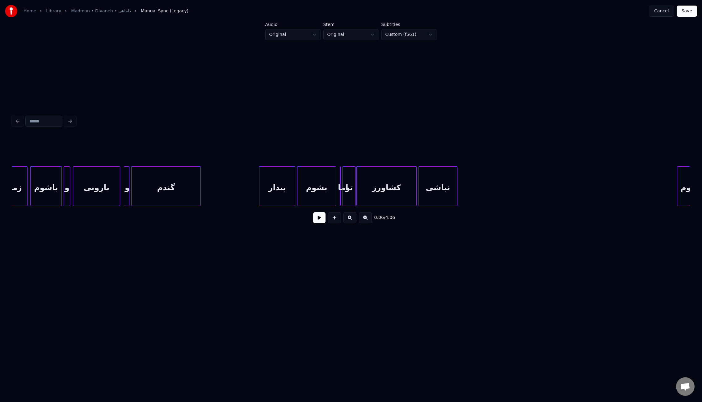
click at [349, 191] on div "تو" at bounding box center [349, 188] width 12 height 42
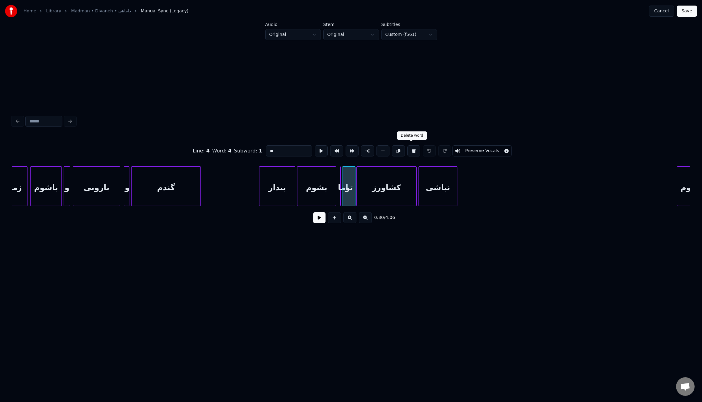
click at [412, 150] on button at bounding box center [413, 150] width 13 height 11
type input "***"
click at [346, 195] on div "اما" at bounding box center [345, 188] width 8 height 42
click at [352, 194] on div at bounding box center [352, 186] width 2 height 39
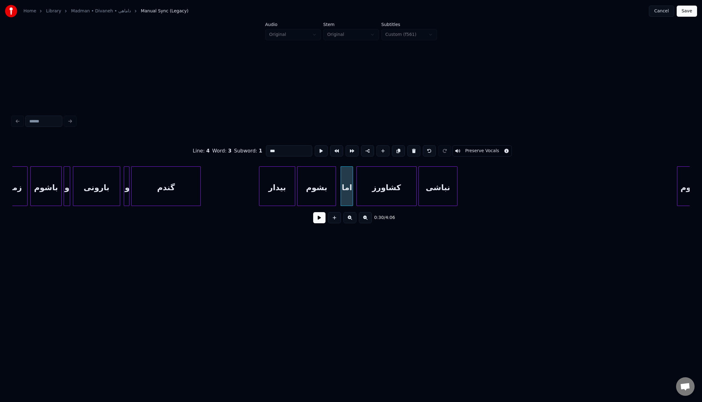
click at [682, 10] on button "Save" at bounding box center [687, 11] width 20 height 11
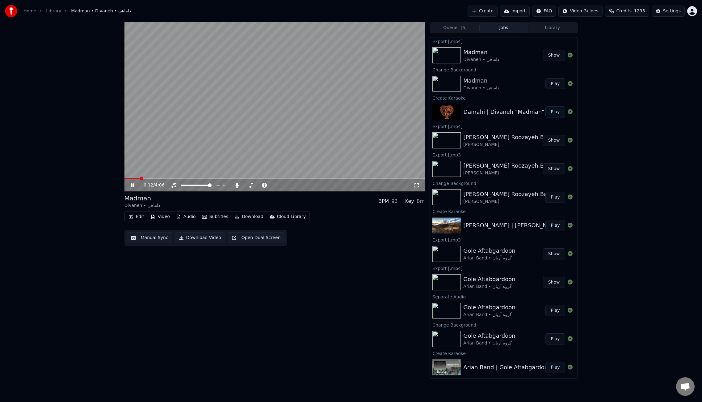
click at [187, 178] on span at bounding box center [275, 178] width 301 height 1
click at [172, 178] on span at bounding box center [157, 178] width 65 height 1
click at [165, 178] on span at bounding box center [150, 178] width 50 height 1
click at [157, 178] on span at bounding box center [145, 178] width 41 height 1
click at [175, 178] on span at bounding box center [275, 178] width 301 height 1
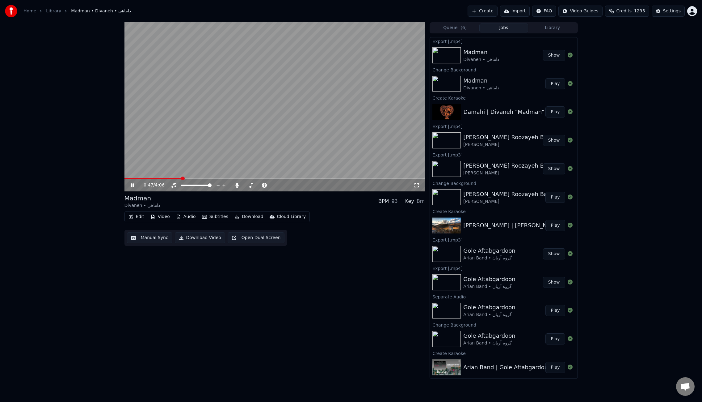
click at [194, 178] on span at bounding box center [275, 178] width 301 height 1
click at [216, 178] on span at bounding box center [275, 178] width 301 height 1
click at [261, 178] on span at bounding box center [275, 178] width 301 height 1
click at [304, 124] on video at bounding box center [275, 106] width 301 height 169
click at [239, 184] on icon at bounding box center [237, 185] width 3 height 5
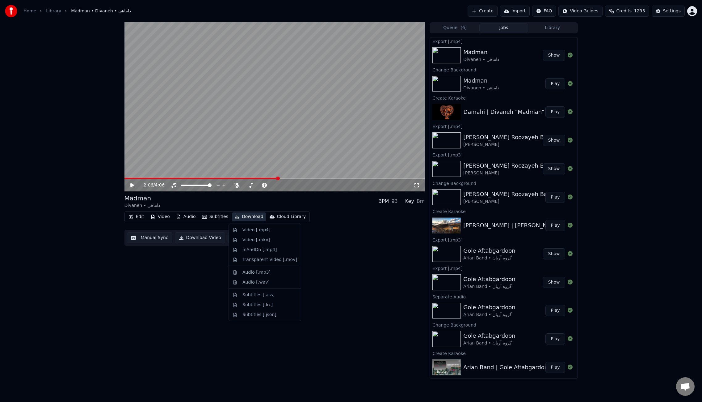
click at [247, 216] on button "Download" at bounding box center [249, 216] width 34 height 9
click at [255, 230] on div "Video [.mp4]" at bounding box center [257, 230] width 28 height 6
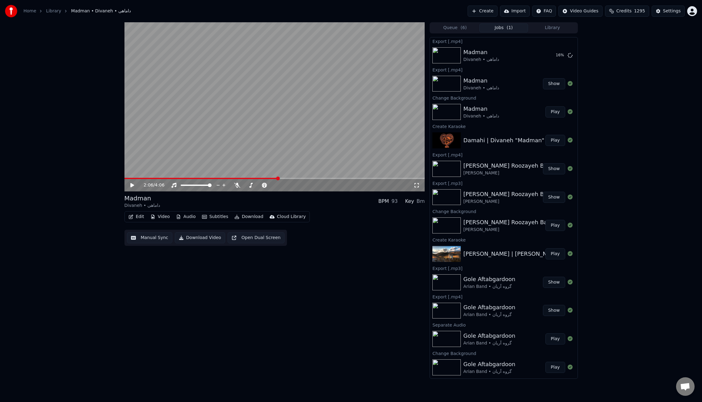
click at [268, 132] on video at bounding box center [275, 106] width 301 height 169
click at [320, 113] on video at bounding box center [275, 106] width 301 height 169
click at [337, 120] on video at bounding box center [275, 106] width 301 height 169
click at [298, 140] on video at bounding box center [275, 106] width 301 height 169
click at [360, 134] on video at bounding box center [275, 106] width 301 height 169
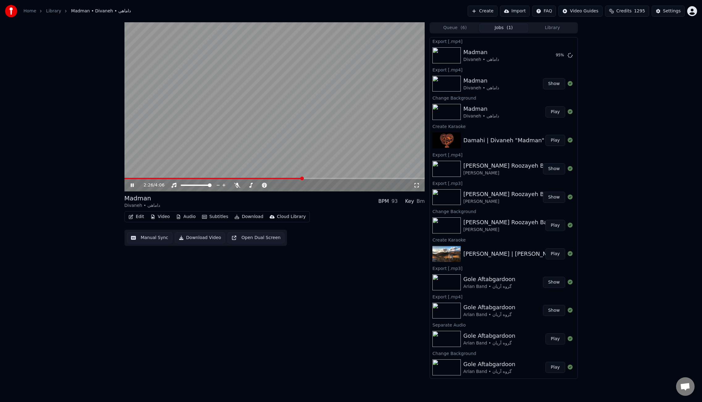
click at [328, 178] on span at bounding box center [275, 178] width 301 height 1
click at [358, 178] on span at bounding box center [275, 178] width 301 height 1
click at [358, 110] on video at bounding box center [275, 106] width 301 height 169
click at [139, 215] on button "Edit" at bounding box center [136, 216] width 21 height 9
click at [151, 241] on div "Edit Metadata" at bounding box center [154, 240] width 30 height 6
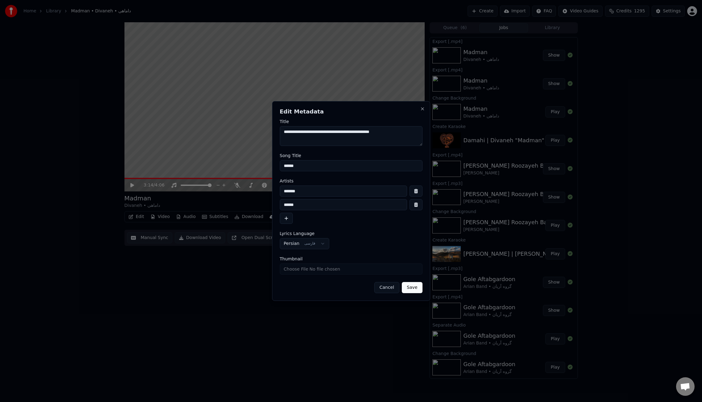
click at [311, 136] on textarea "**********" at bounding box center [351, 136] width 143 height 20
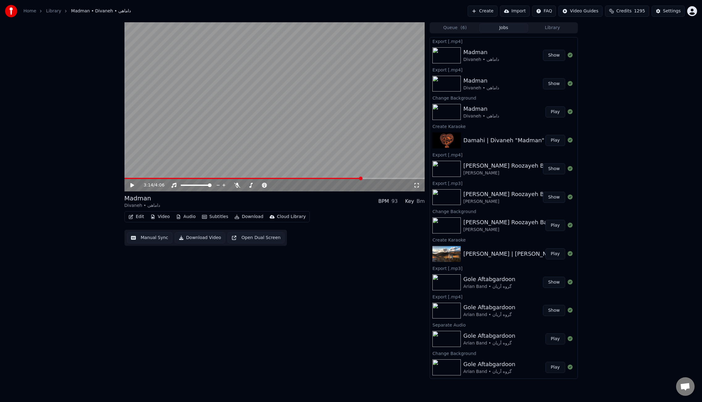
click at [138, 217] on button "Edit" at bounding box center [136, 216] width 21 height 9
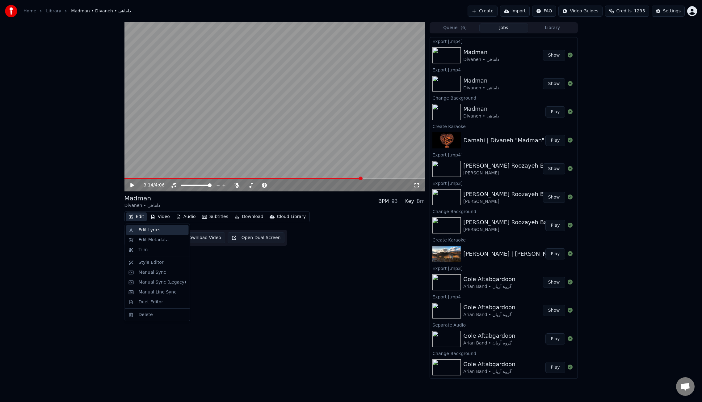
click at [148, 227] on div "Edit Lyrics" at bounding box center [150, 230] width 22 height 6
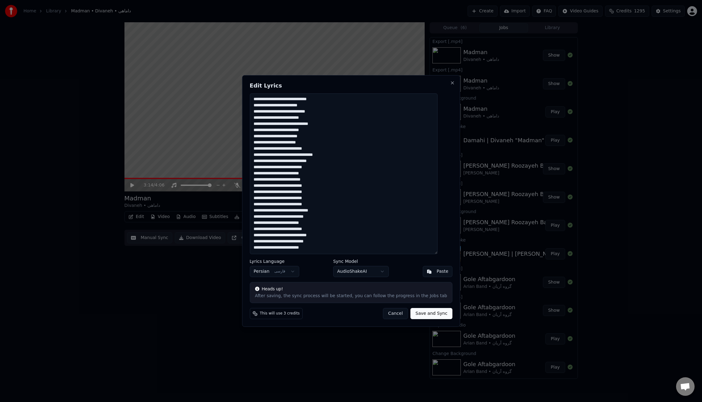
click at [396, 191] on textarea "**********" at bounding box center [344, 173] width 188 height 161
click at [388, 312] on button "Cancel" at bounding box center [395, 313] width 25 height 11
